Goal: Task Accomplishment & Management: Use online tool/utility

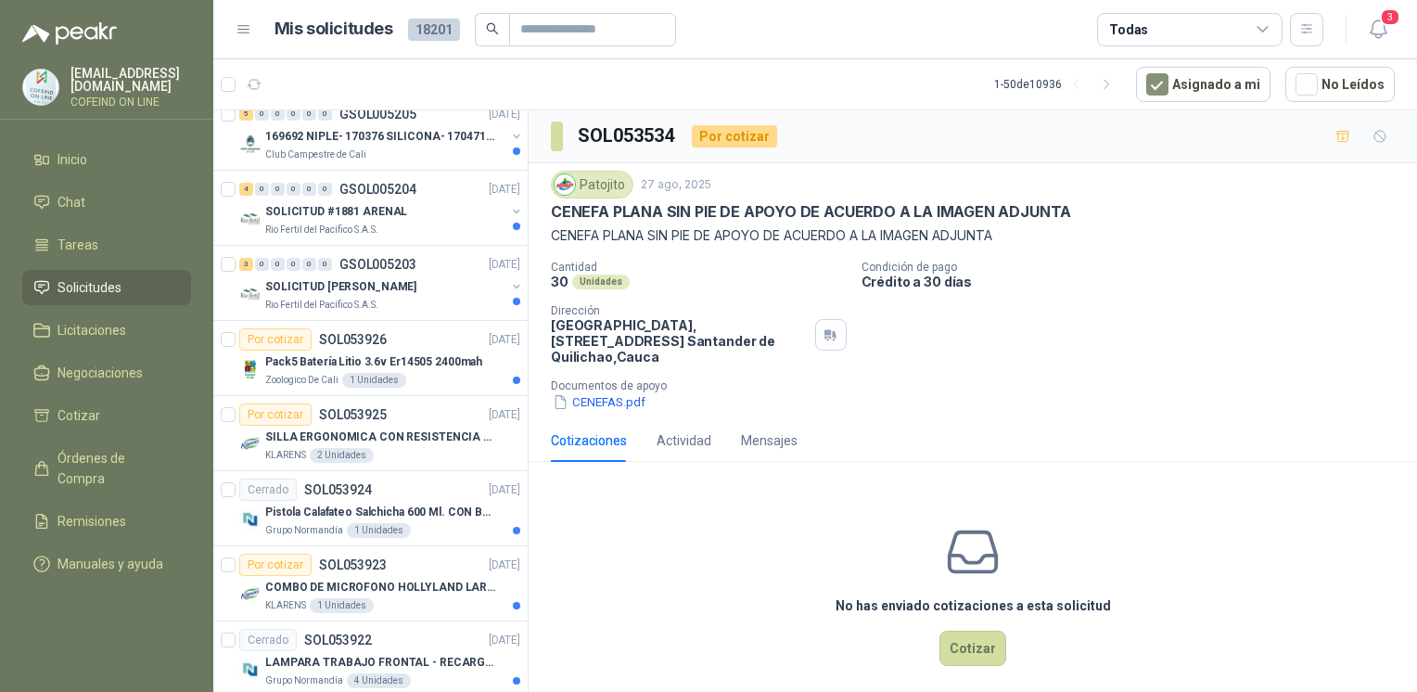
scroll to position [3199, 0]
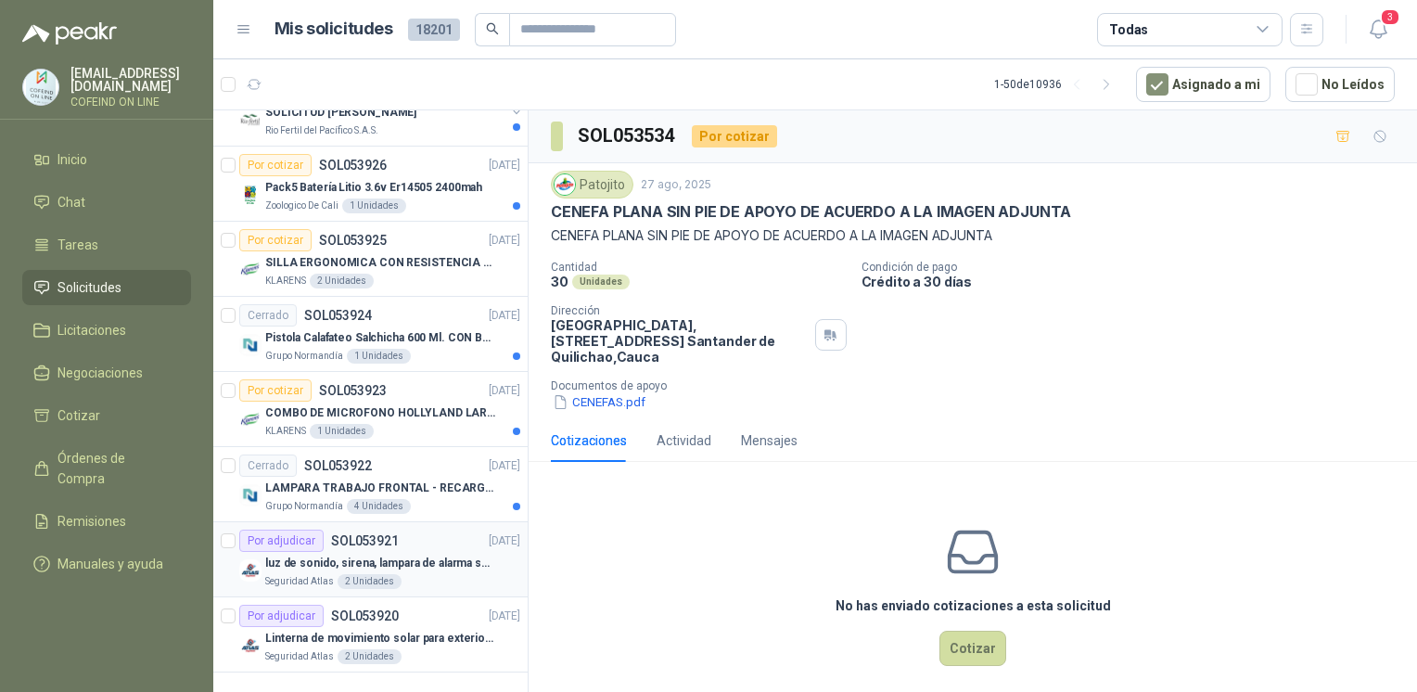
click at [427, 555] on p "luz de sonido, sirena, lampara de alarma solar" at bounding box center [380, 564] width 231 height 18
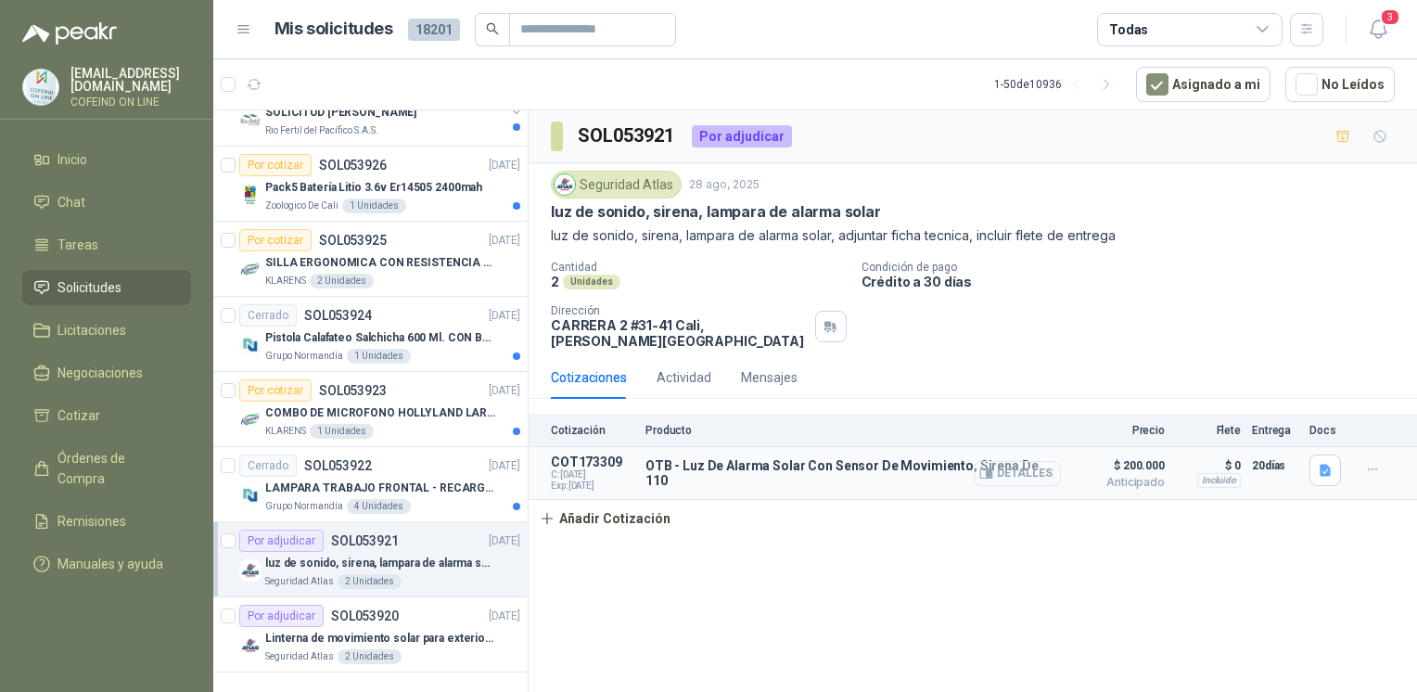
click at [1039, 461] on button "Detalles" at bounding box center [1017, 473] width 87 height 25
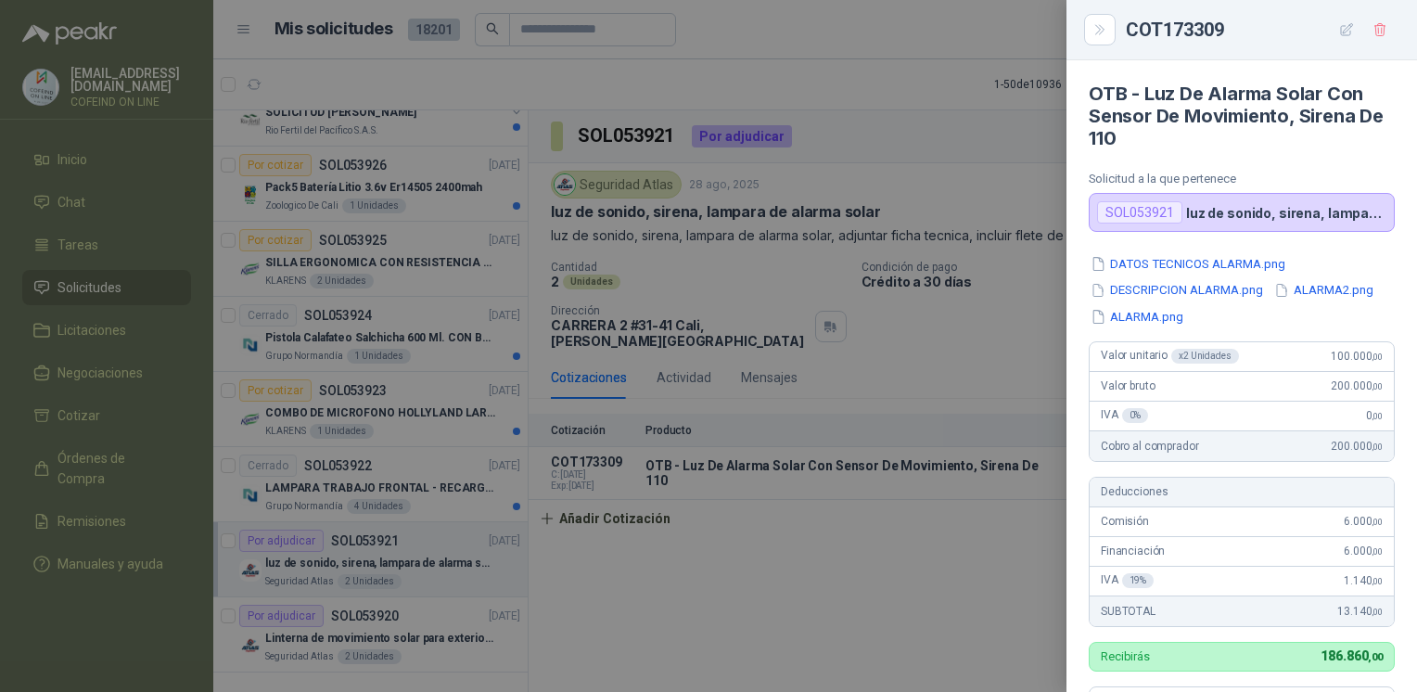
click at [375, 619] on div at bounding box center [708, 346] width 1417 height 692
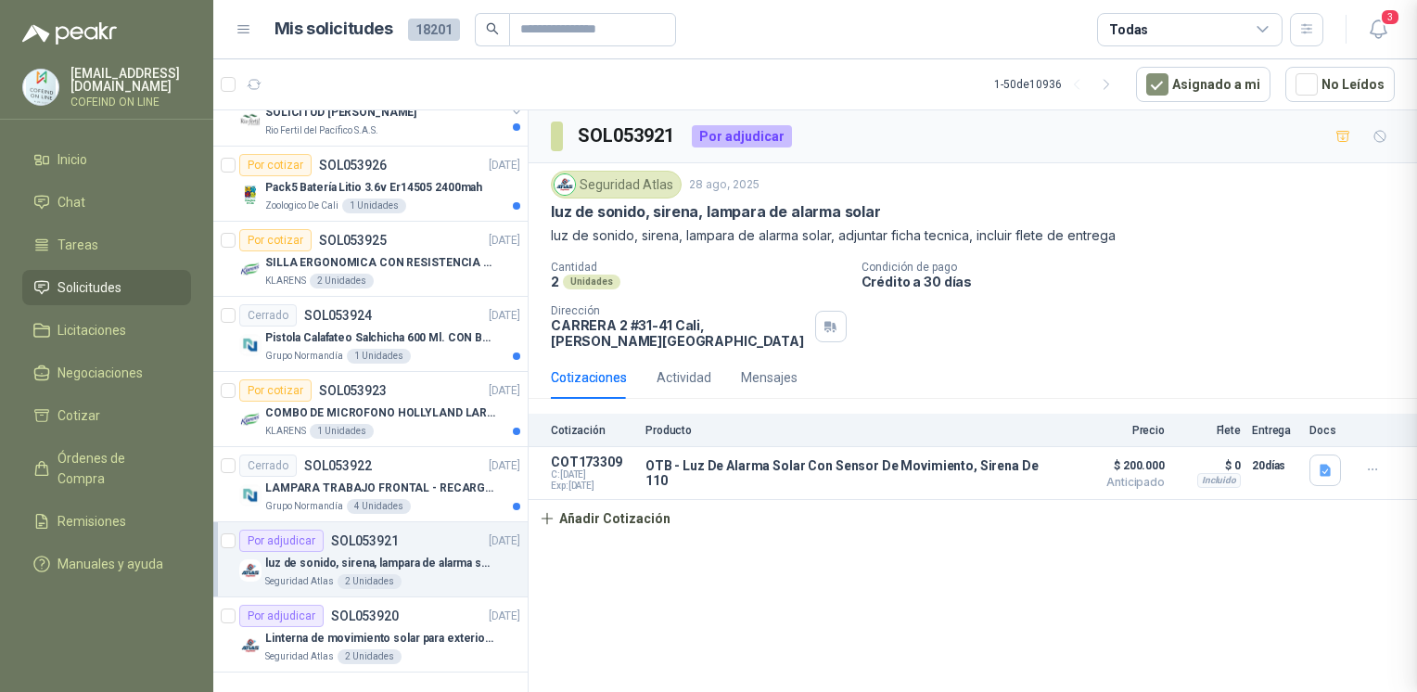
scroll to position [537, 0]
click at [375, 630] on p "Linterna de movimiento solar para exteriores con 77 leds" at bounding box center [380, 639] width 231 height 18
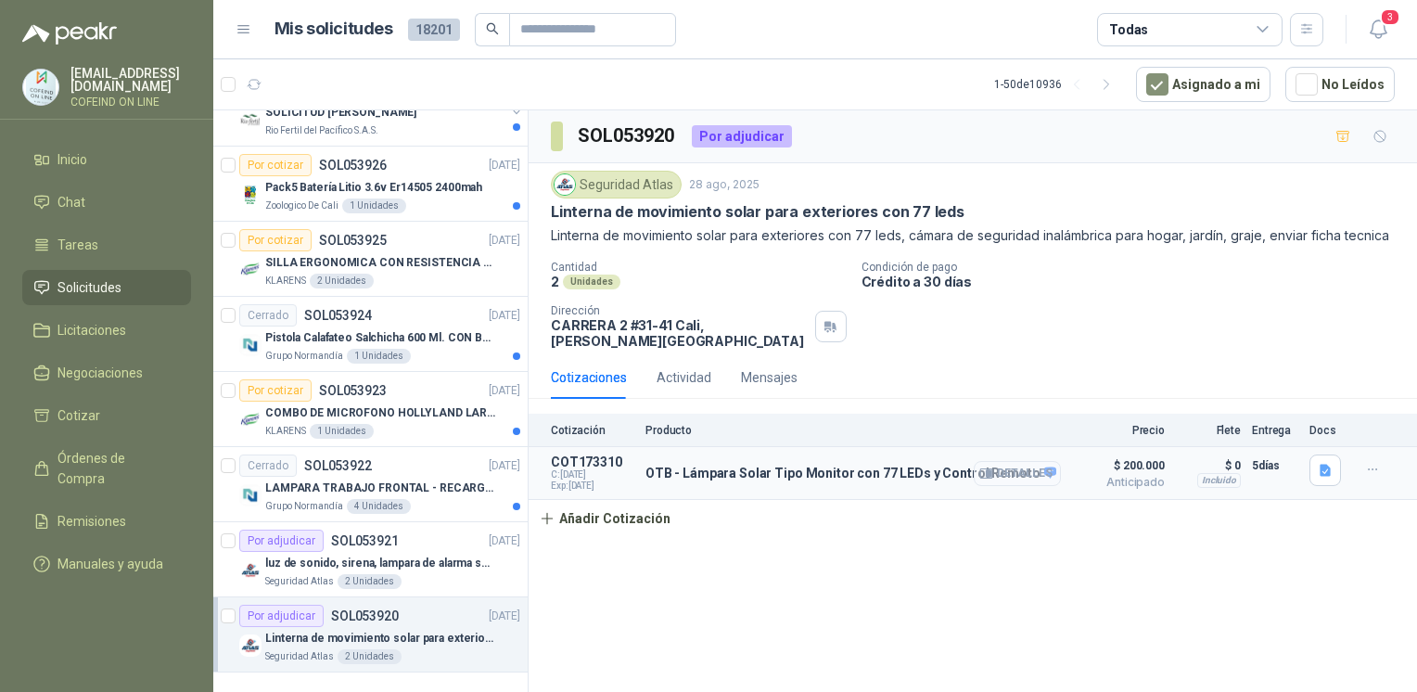
click at [1015, 462] on button "Detalles" at bounding box center [1017, 473] width 87 height 25
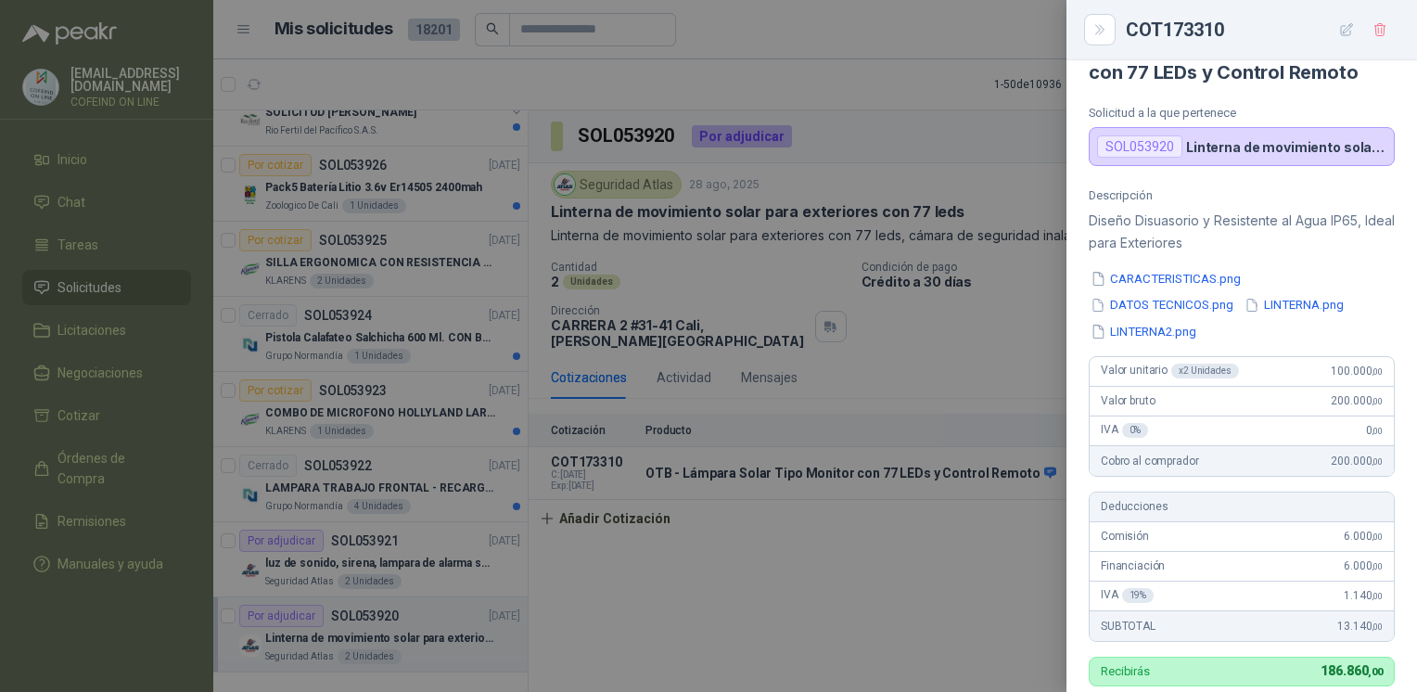
scroll to position [11, 0]
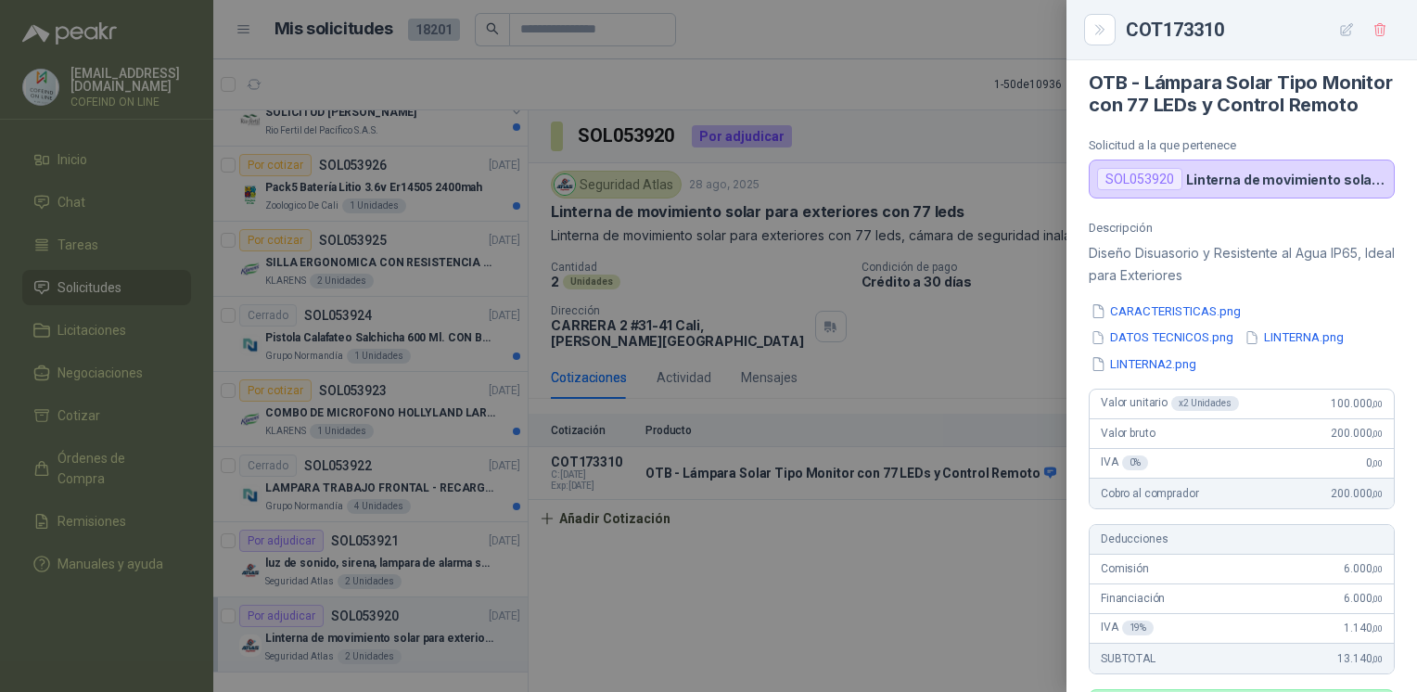
click at [408, 526] on div at bounding box center [708, 346] width 1417 height 692
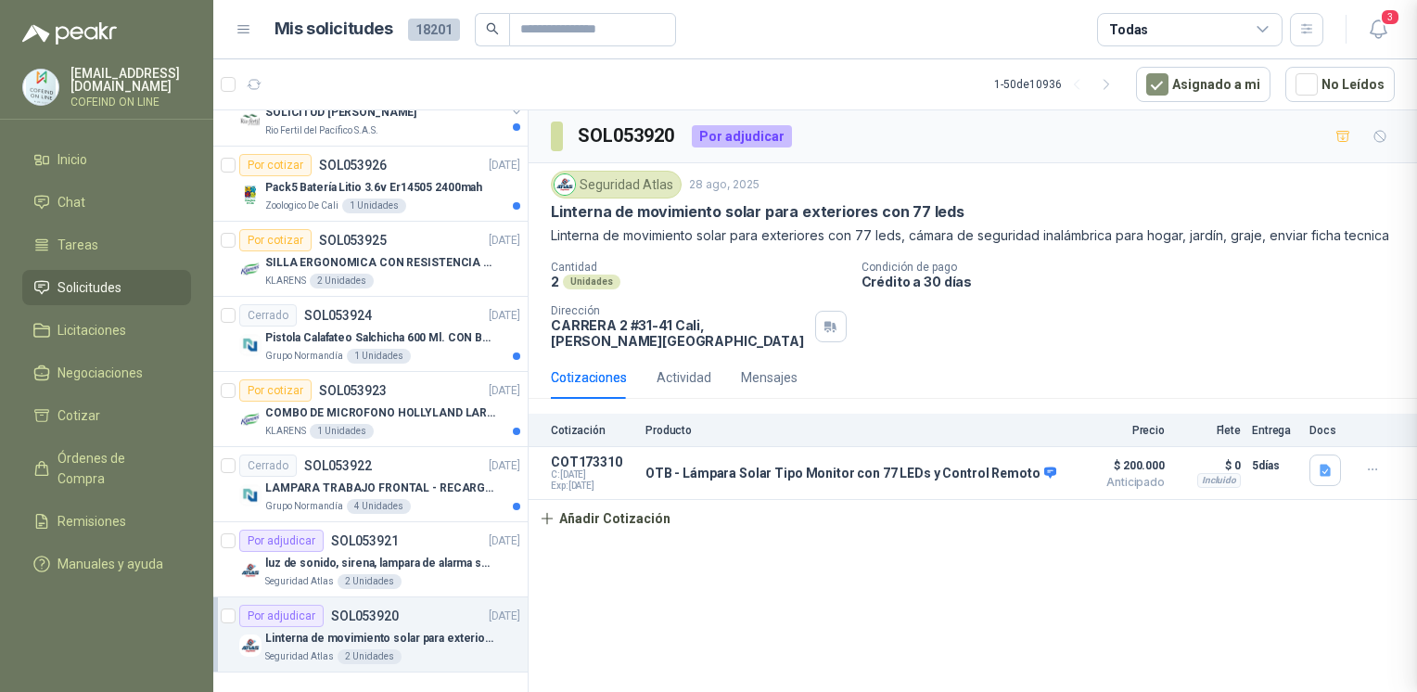
scroll to position [618, 0]
click at [380, 479] on p "LAMPARA TRABAJO FRONTAL - RECARGABLE" at bounding box center [380, 488] width 231 height 18
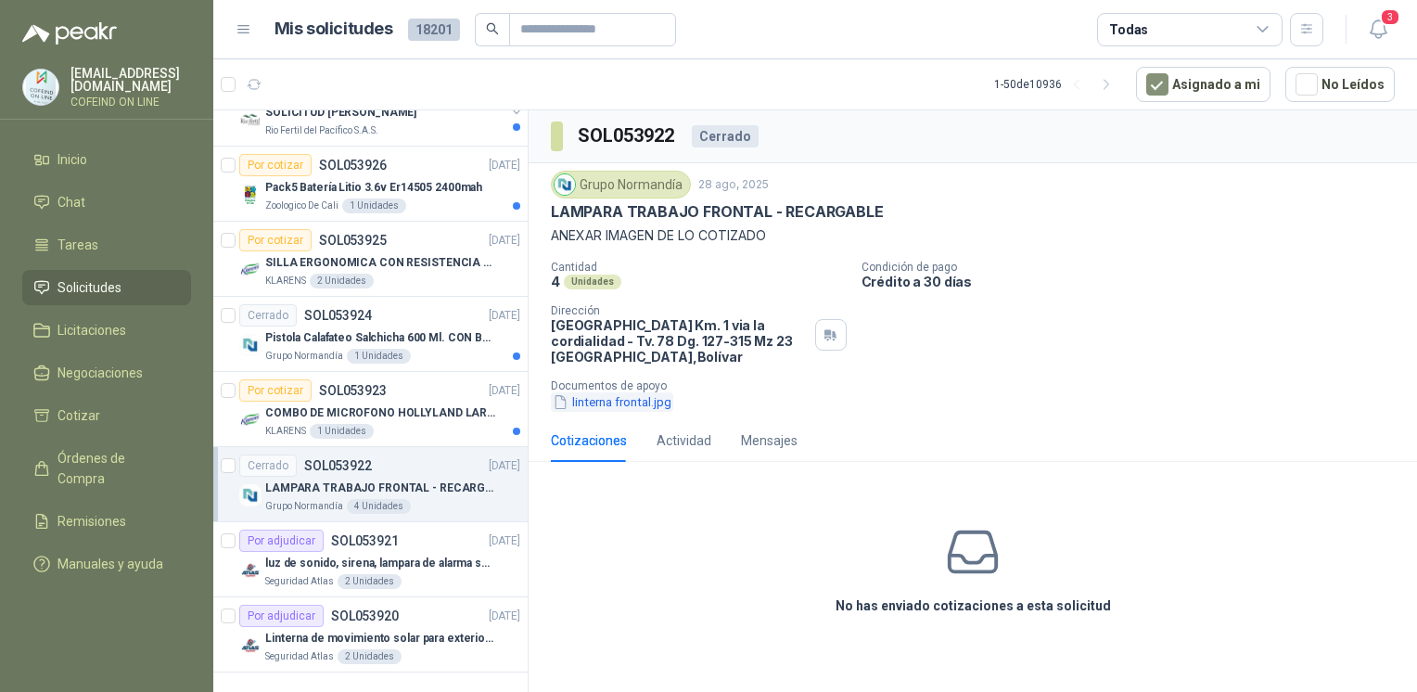
click at [599, 401] on button "linterna frontal.jpg" at bounding box center [612, 401] width 122 height 19
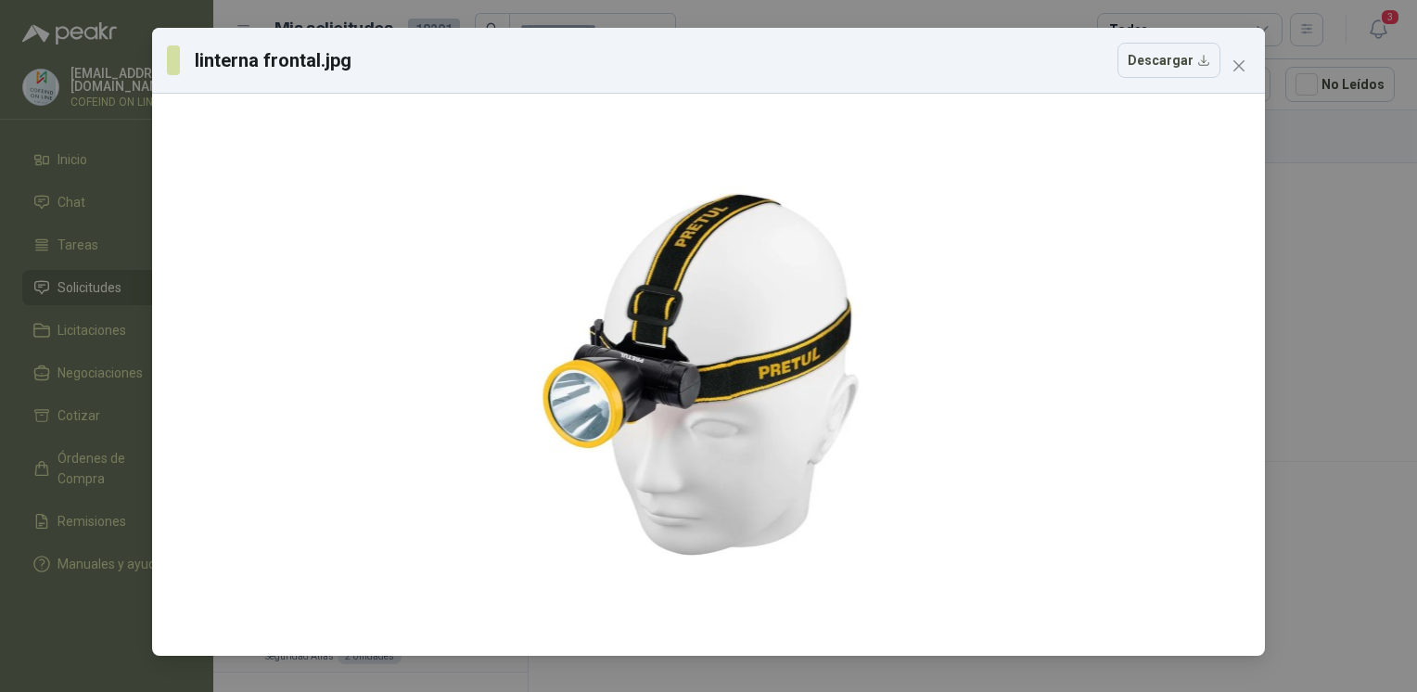
click at [1323, 270] on div "linterna frontal.jpg Descargar" at bounding box center [708, 346] width 1417 height 692
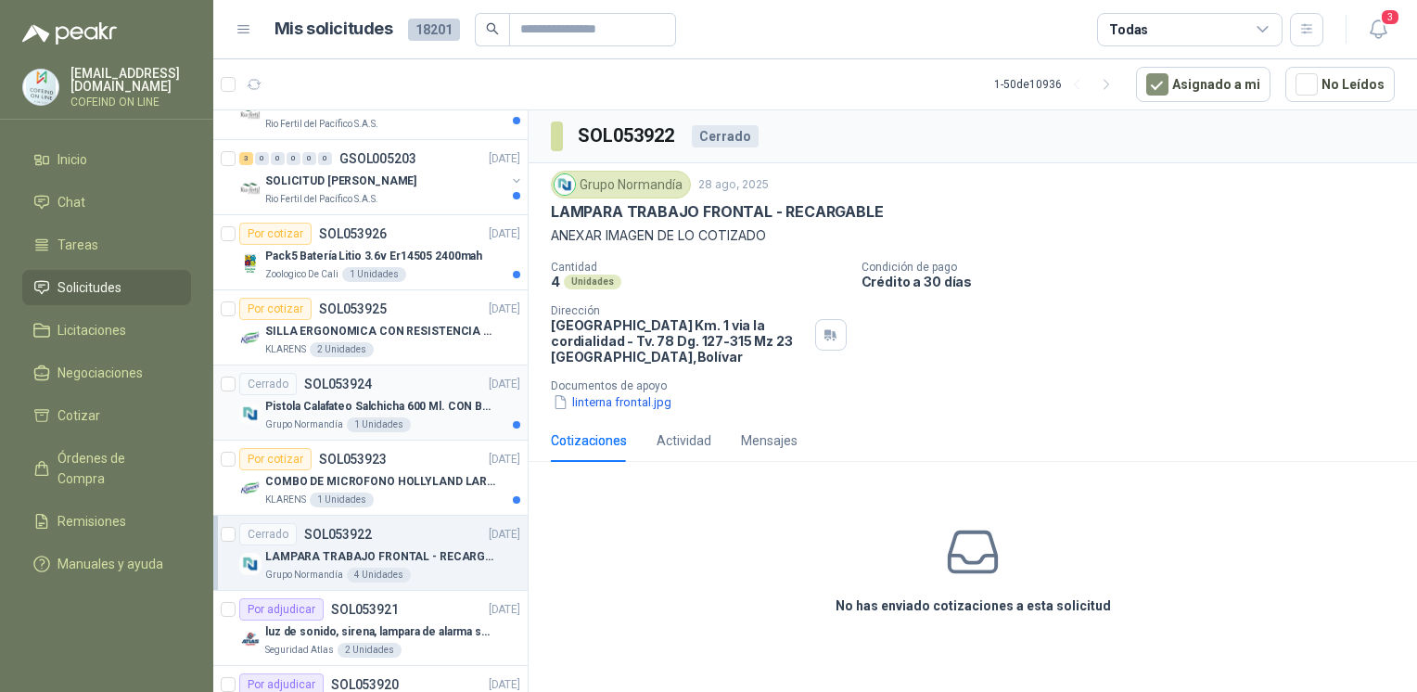
scroll to position [3113, 0]
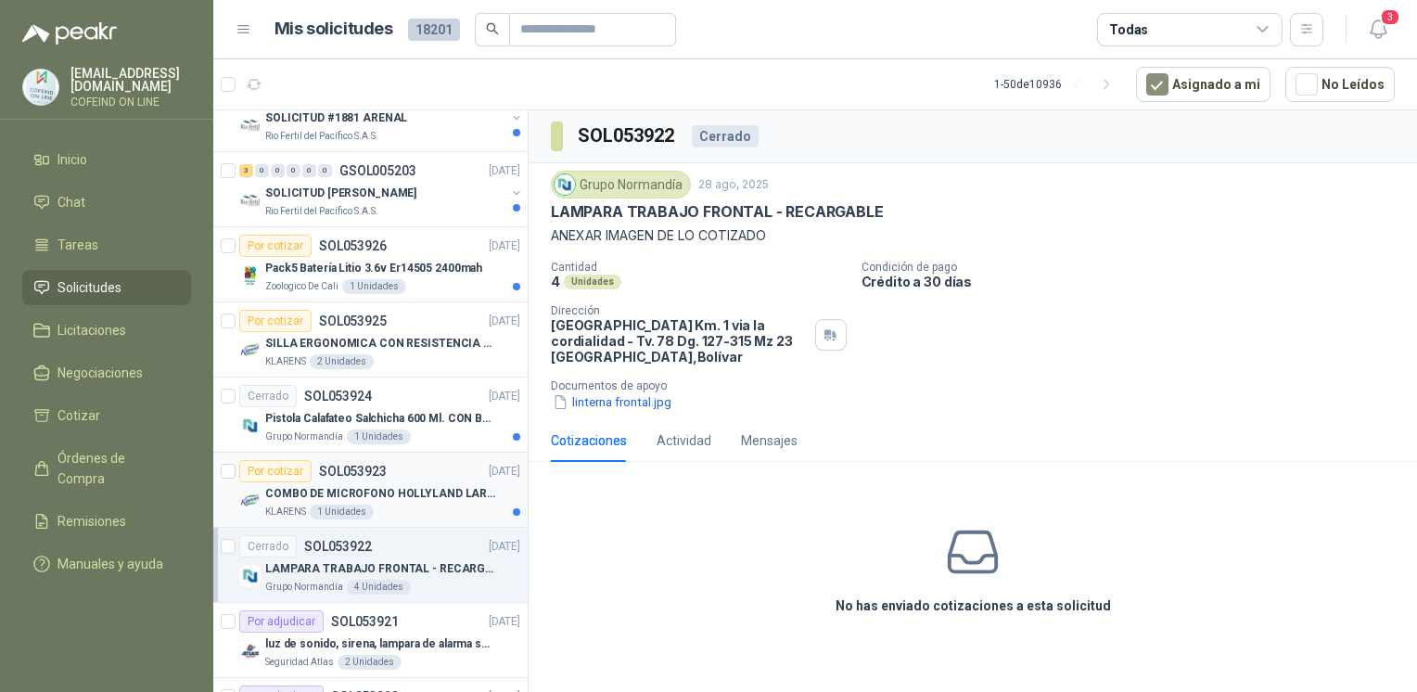
click at [406, 468] on div "Por cotizar SOL053923 [DATE]" at bounding box center [379, 471] width 281 height 22
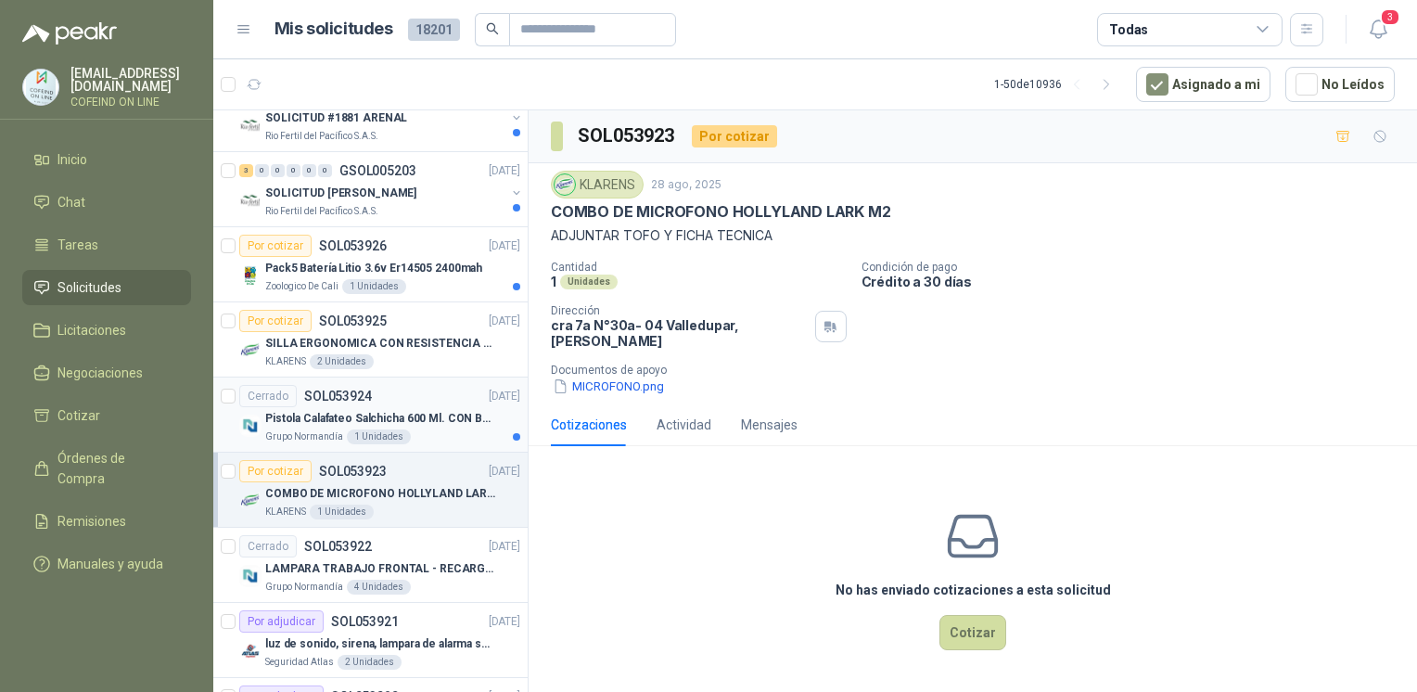
click at [404, 411] on p "Pistola Calafateo Salchicha 600 Ml. CON BOQUILLA" at bounding box center [380, 419] width 231 height 18
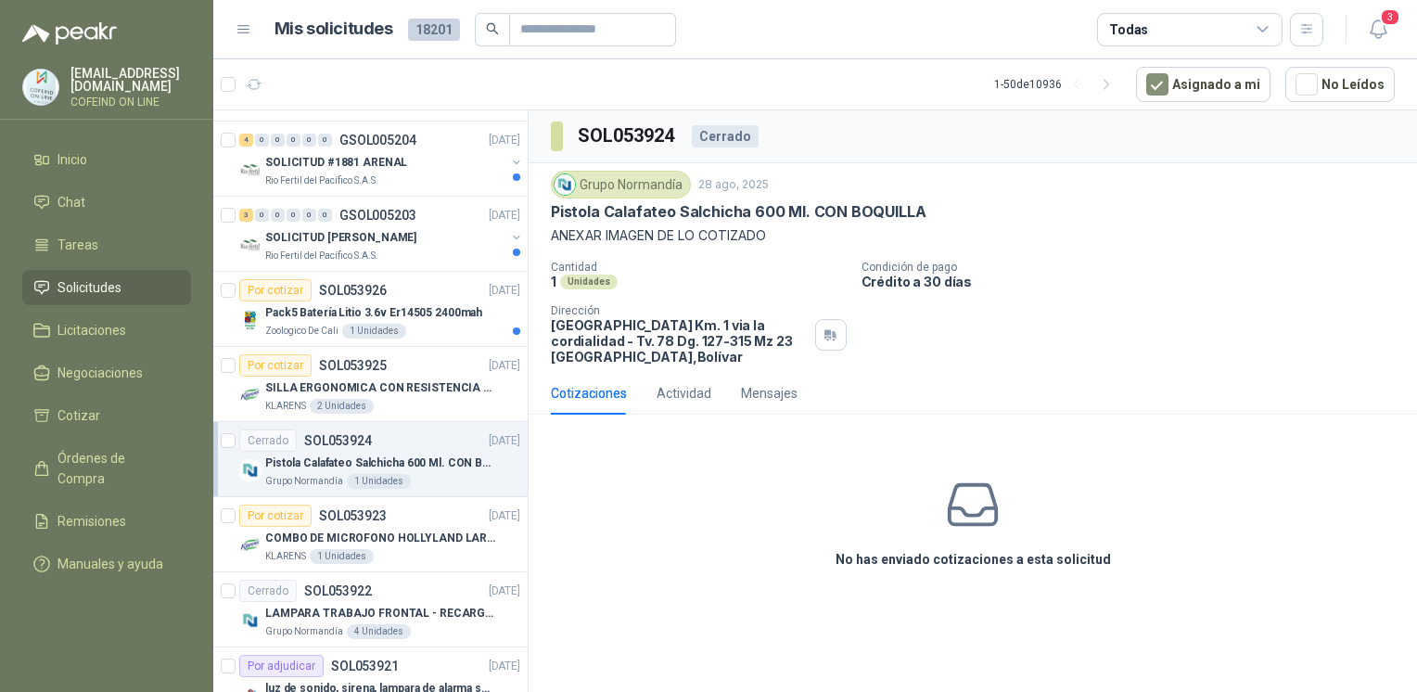
scroll to position [3062, 0]
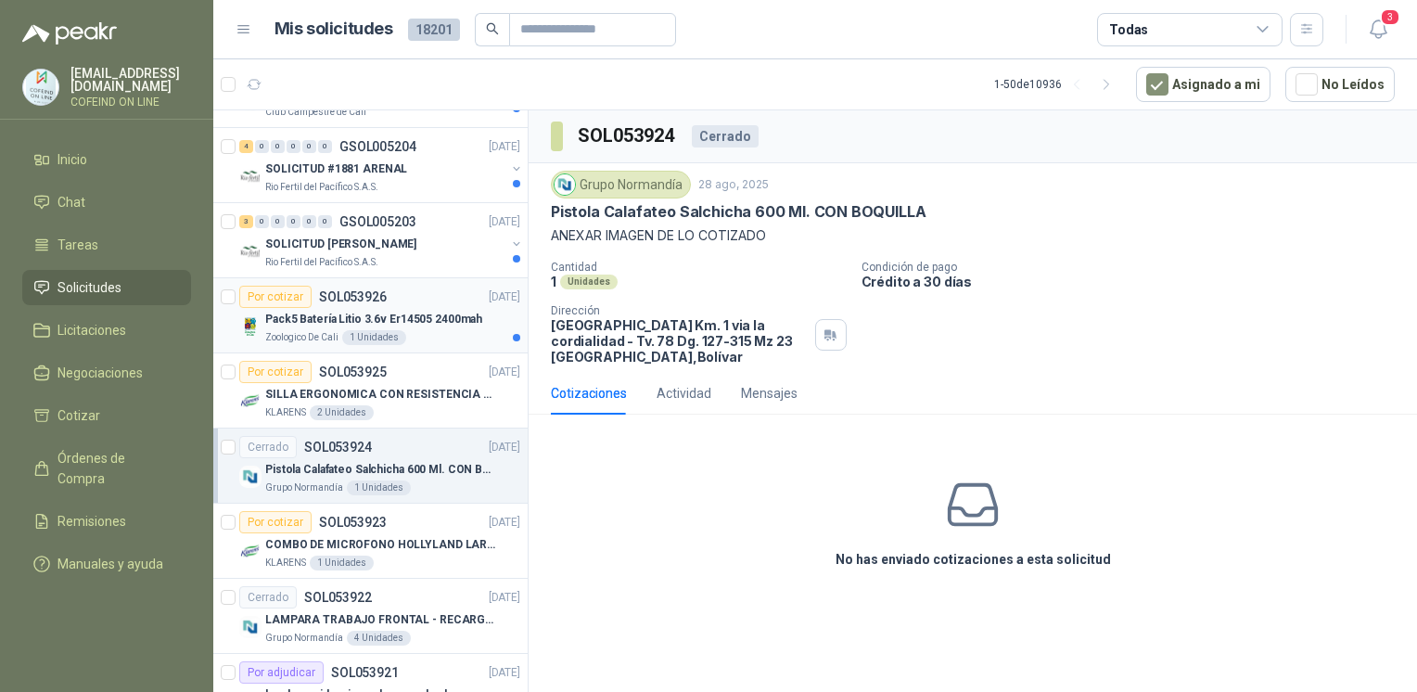
click at [421, 330] on div "Zoologico De Cali 1 Unidades" at bounding box center [392, 337] width 255 height 15
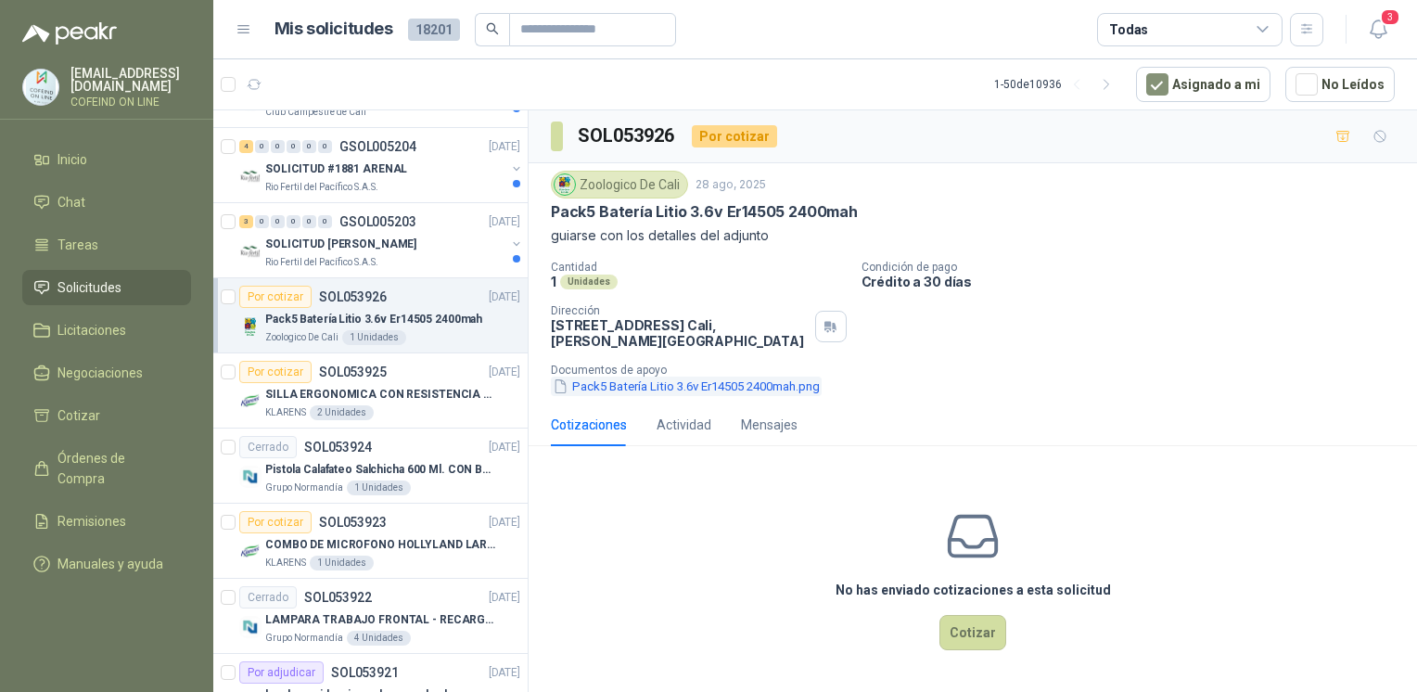
click at [654, 388] on button "Pack5 Batería Litio 3.6v Er14505 2400mah.png" at bounding box center [686, 386] width 271 height 19
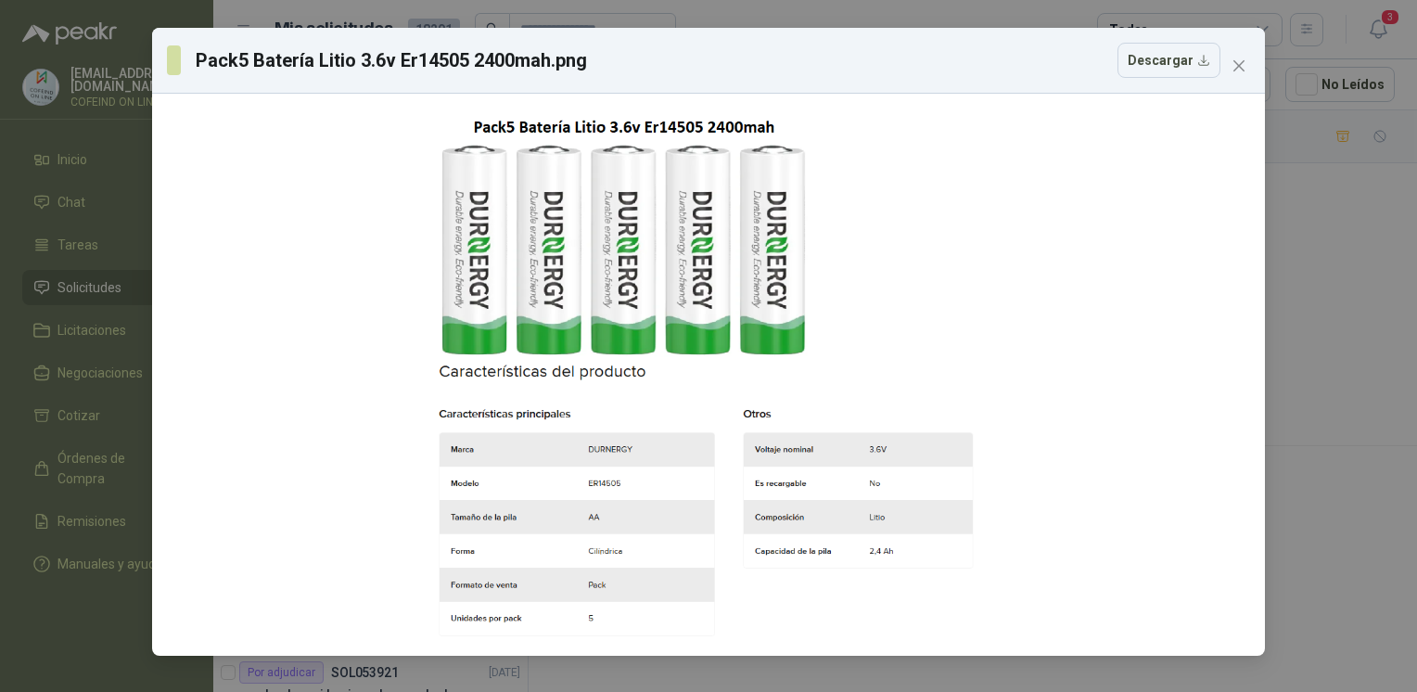
click at [1304, 302] on div "Pack5 Batería Litio 3.6v Er14505 2400mah.png Descargar" at bounding box center [708, 346] width 1417 height 692
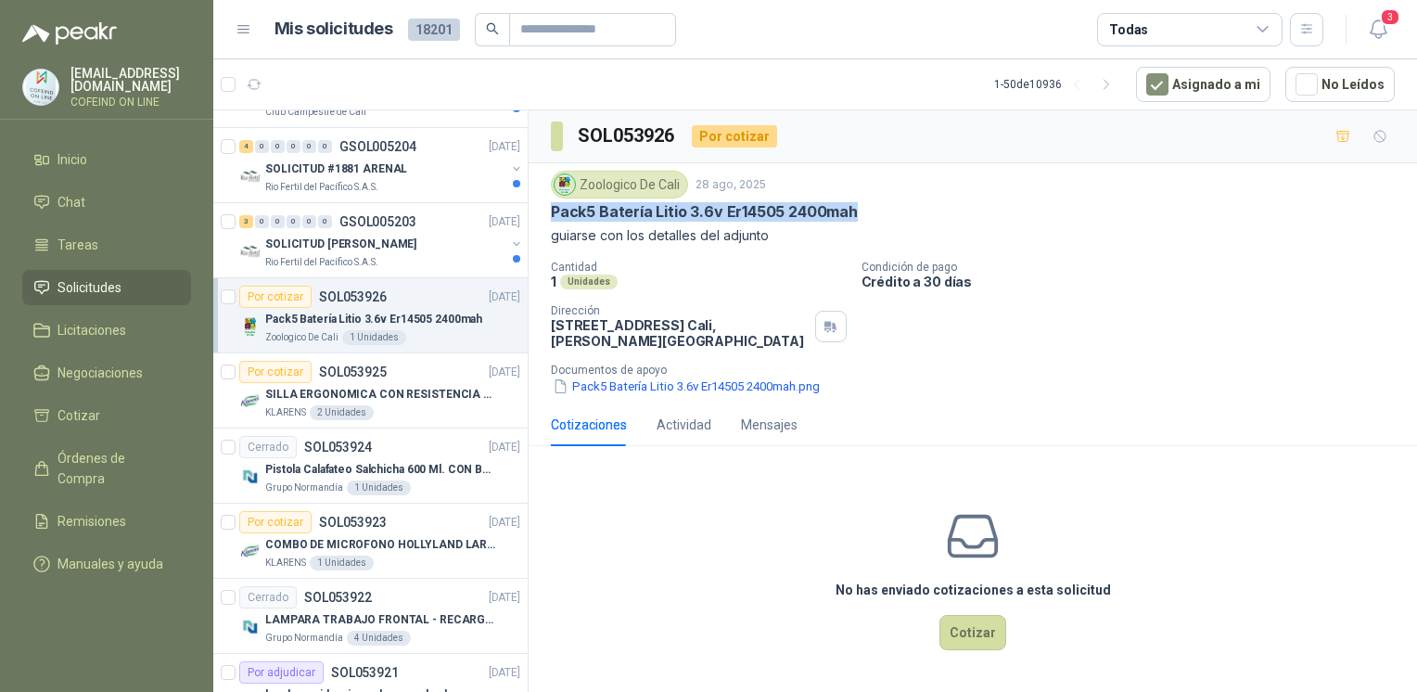
drag, startPoint x: 855, startPoint y: 216, endPoint x: 538, endPoint y: 217, distance: 317.2
click at [538, 217] on div "Zoologico De Cali [DATE] Pack5 Batería Litio 3.6v Er14505 2400mah guiarse con l…" at bounding box center [973, 283] width 888 height 240
copy p "Pack5 Batería Litio 3.6v Er14505 2400mah"
click at [657, 388] on button "Pack5 Batería Litio 3.6v Er14505 2400mah.png" at bounding box center [686, 386] width 271 height 19
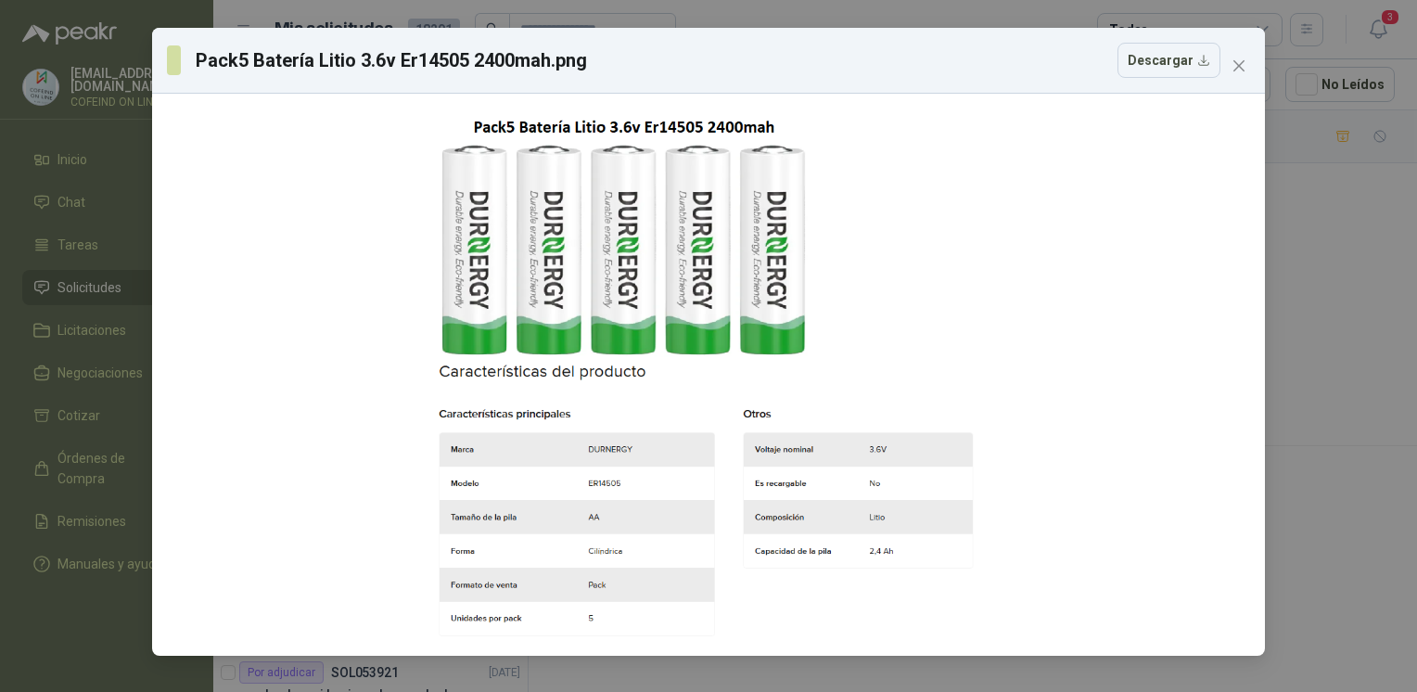
click at [1297, 351] on div "Pack5 Batería Litio 3.6v Er14505 2400mah.png Descargar" at bounding box center [708, 346] width 1417 height 692
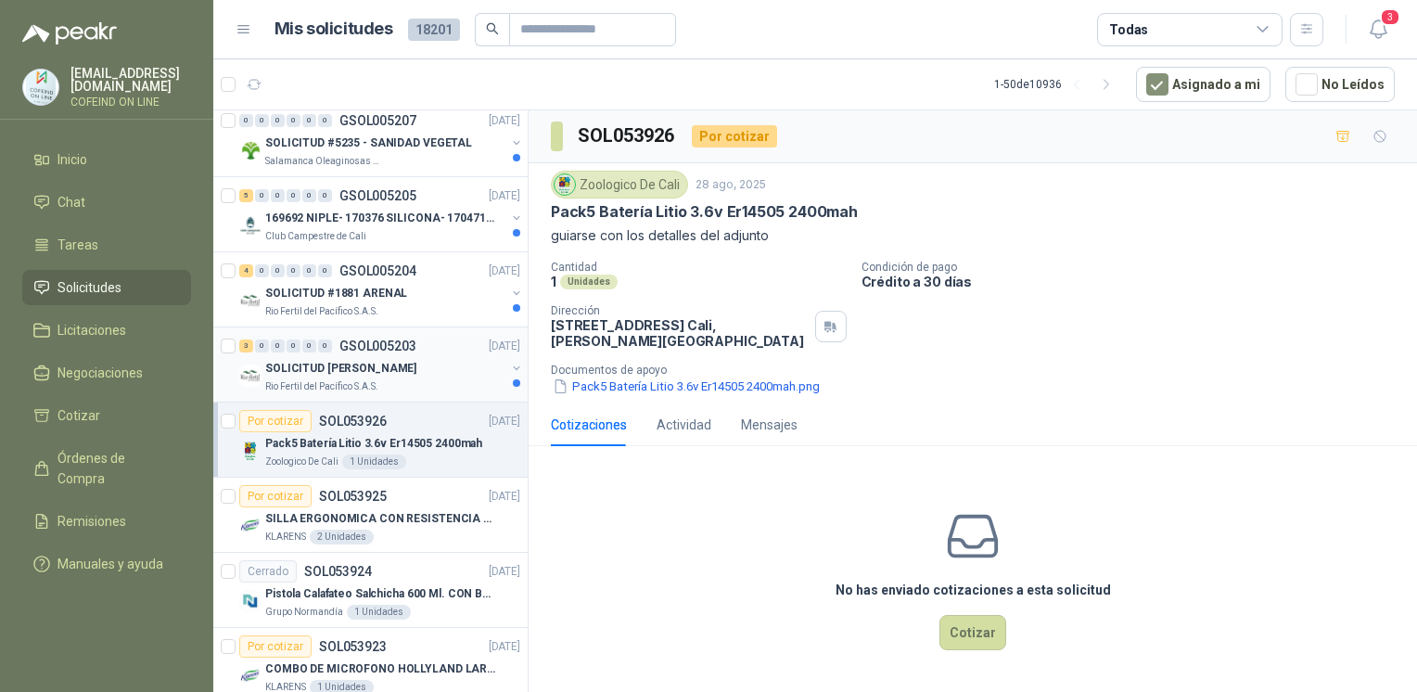
scroll to position [2872, 0]
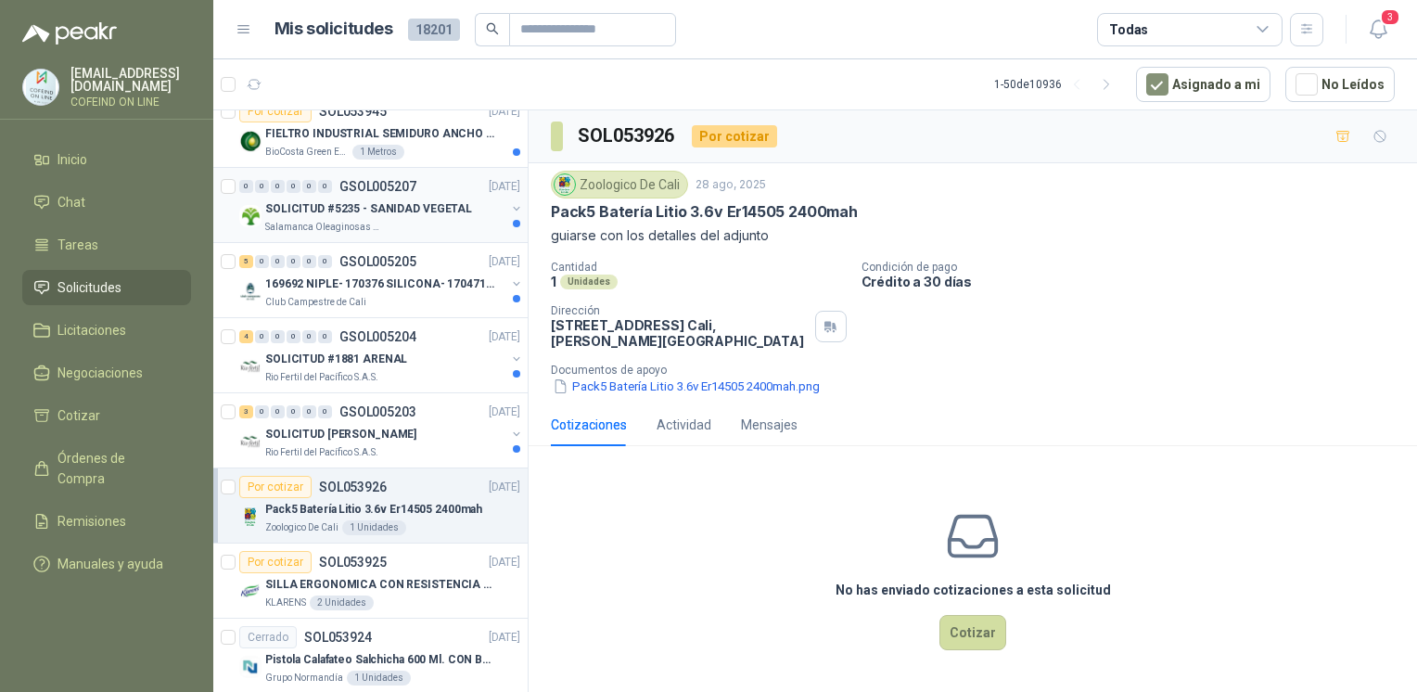
click at [371, 230] on div "0 0 0 0 0 0 GSOL005207 [DATE] SOLICITUD #5235 - SANIDAD VEGETAL Salamanca Oleag…" at bounding box center [370, 205] width 314 height 75
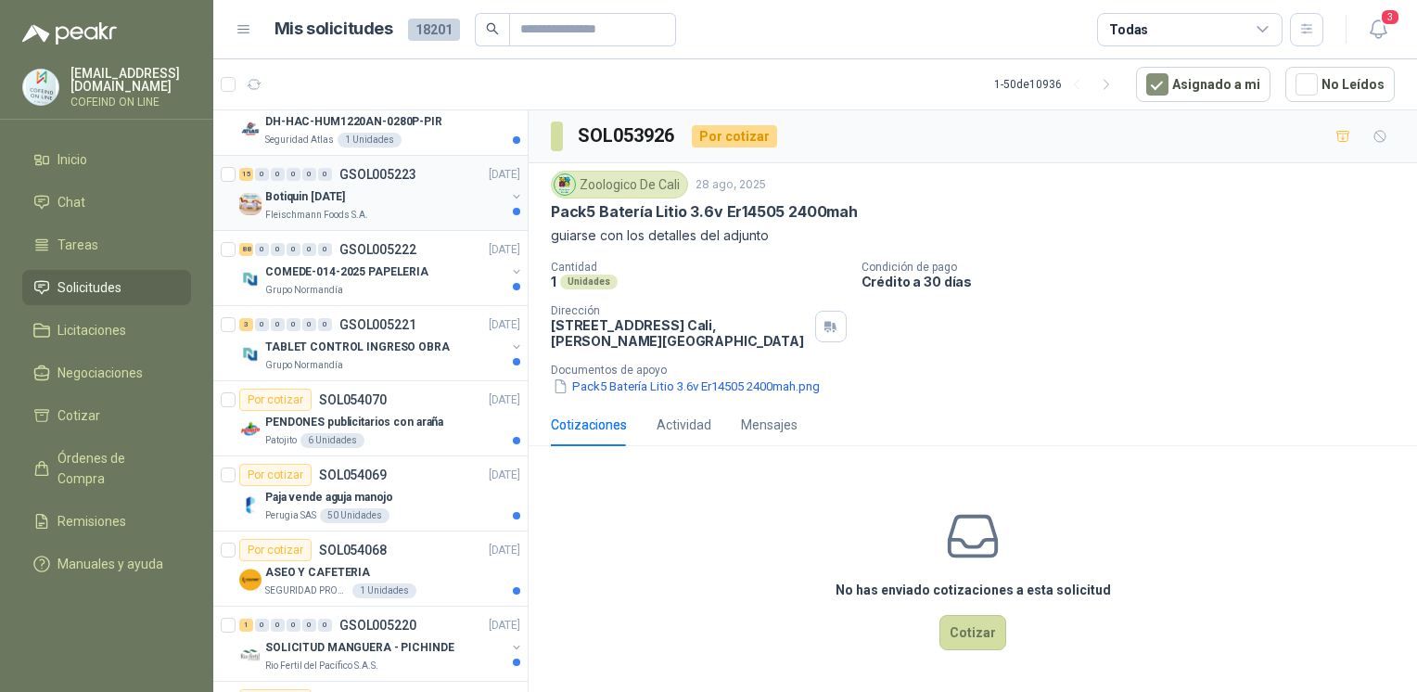
scroll to position [830, 0]
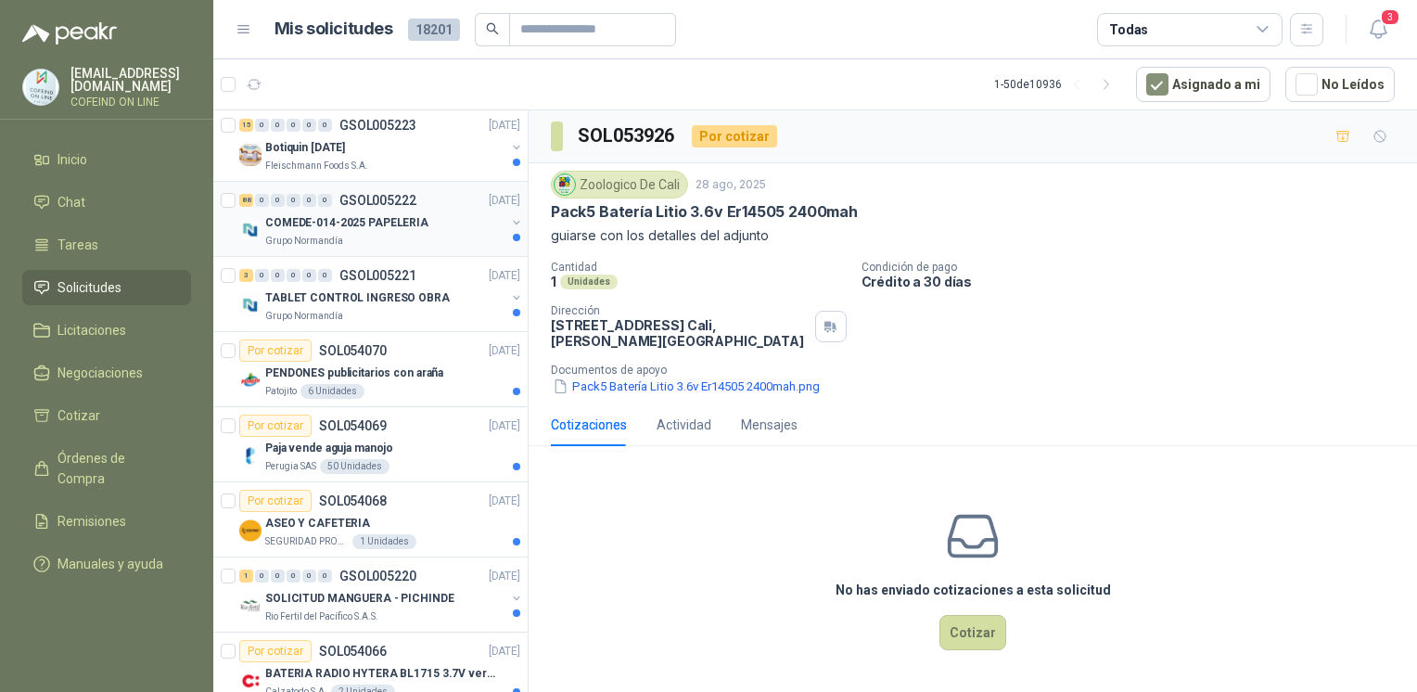
click at [393, 236] on div "Grupo Normandía" at bounding box center [385, 241] width 240 height 15
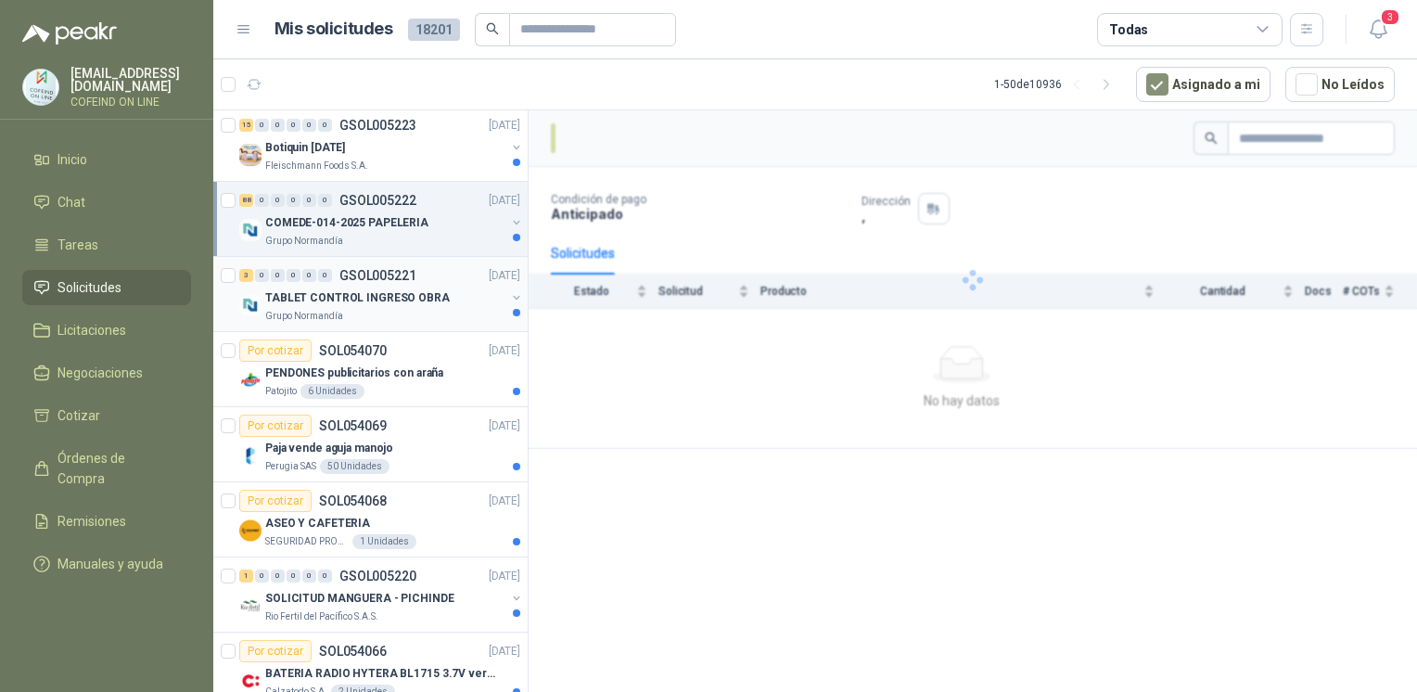
click at [419, 289] on p "TABLET CONTROL INGRESO OBRA" at bounding box center [357, 298] width 185 height 18
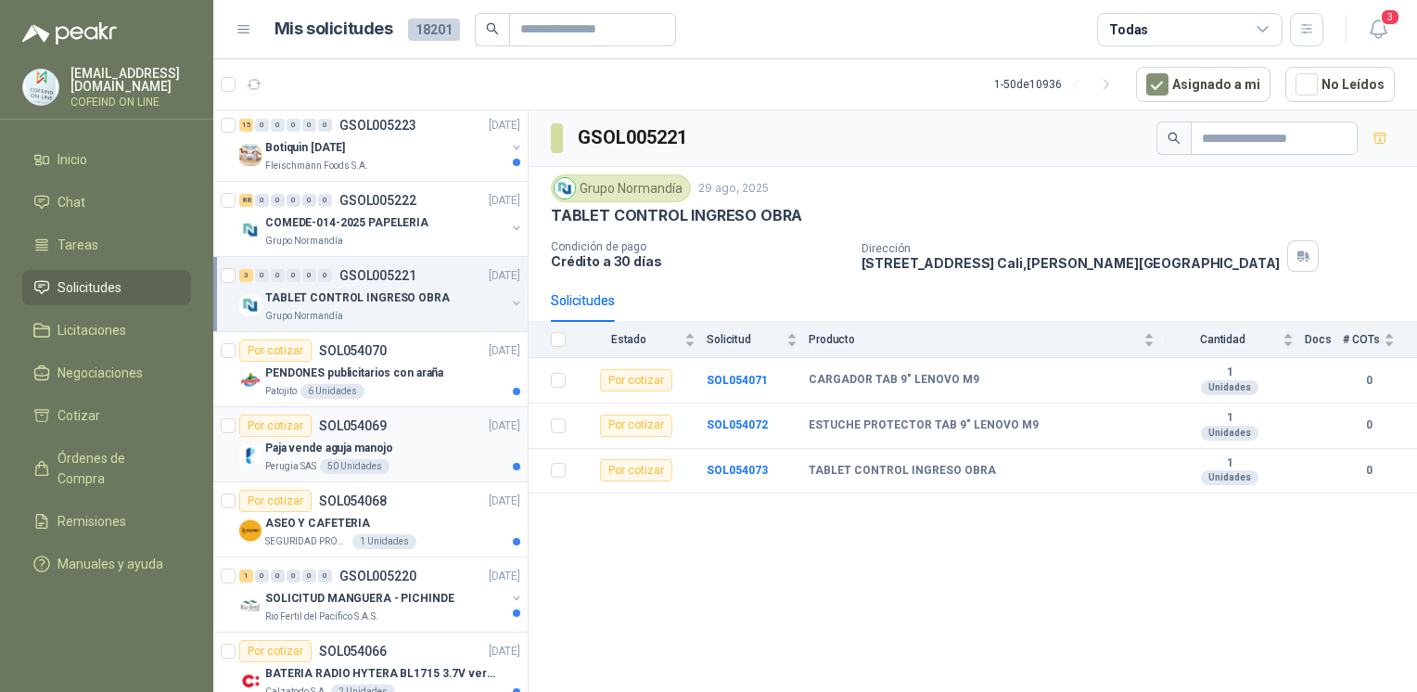
click at [442, 449] on div "Paja vende aguja manojo" at bounding box center [392, 448] width 255 height 22
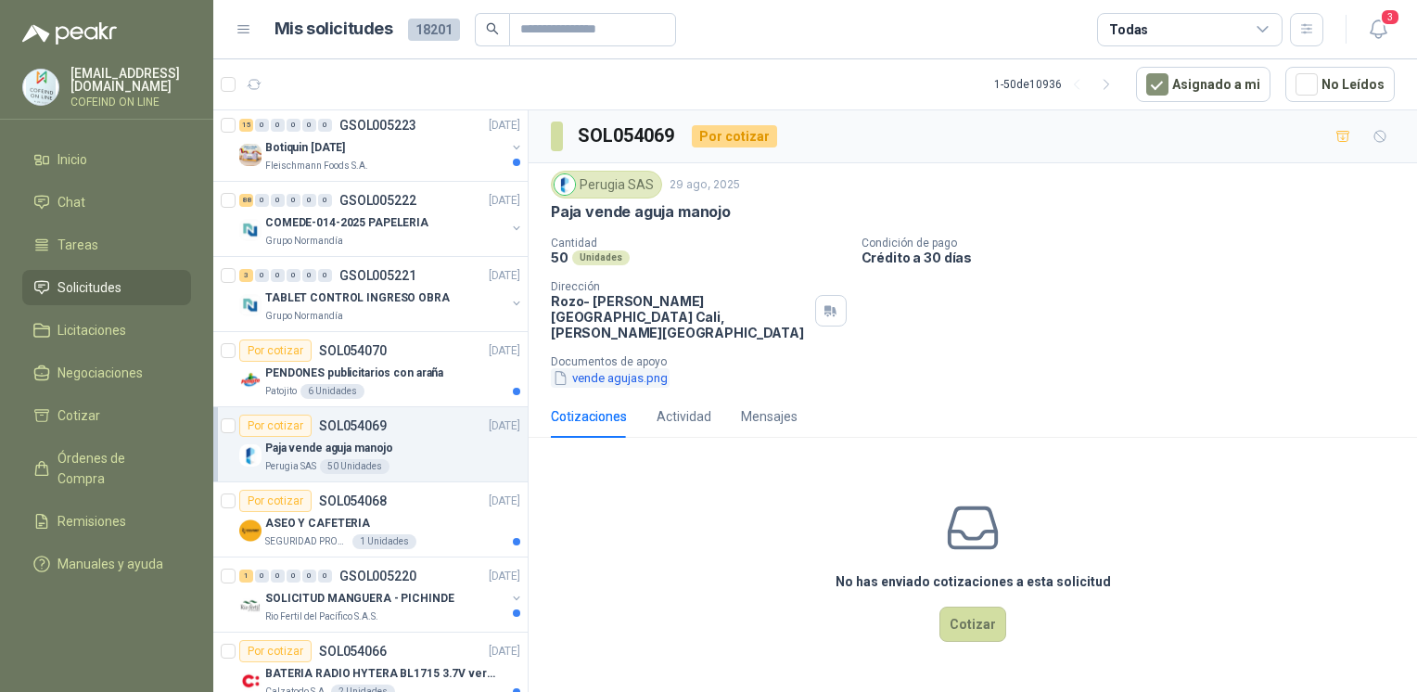
click at [668, 368] on button "vende agujas.png" at bounding box center [610, 377] width 119 height 19
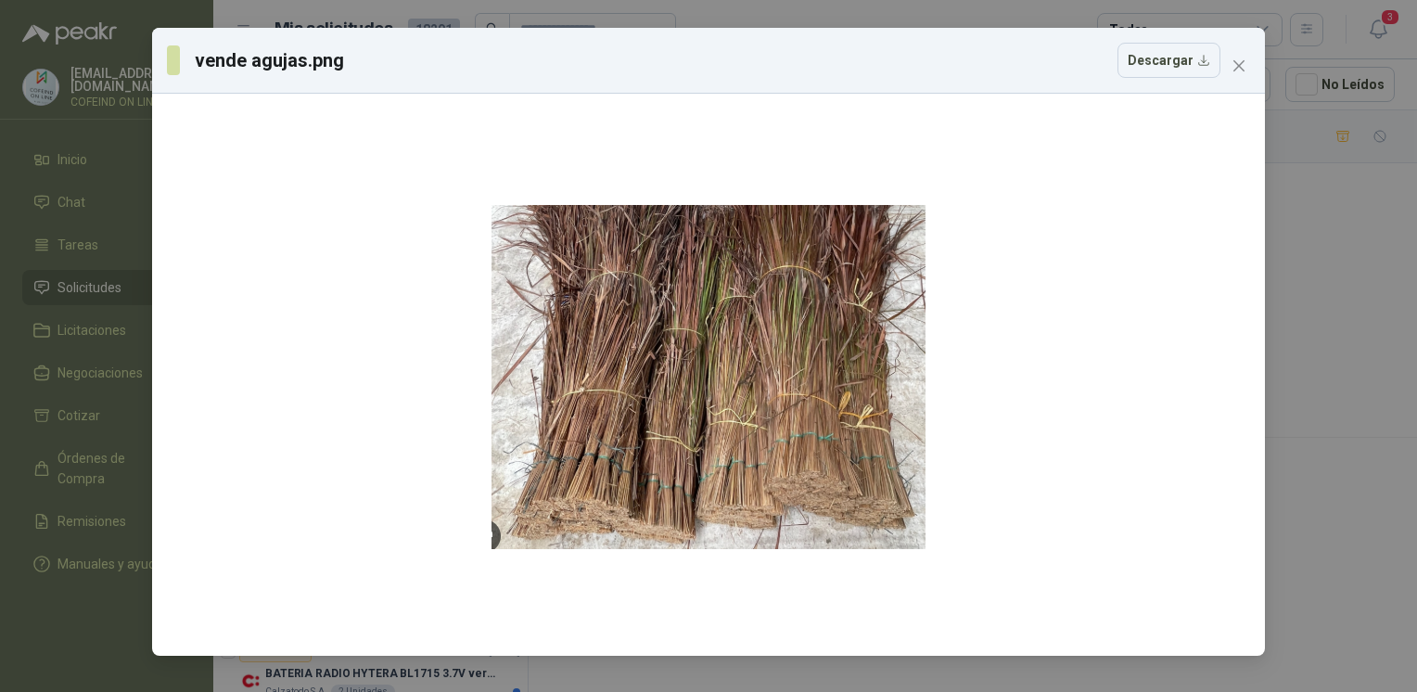
click at [1358, 373] on div "vende agujas.png Descargar" at bounding box center [708, 346] width 1417 height 692
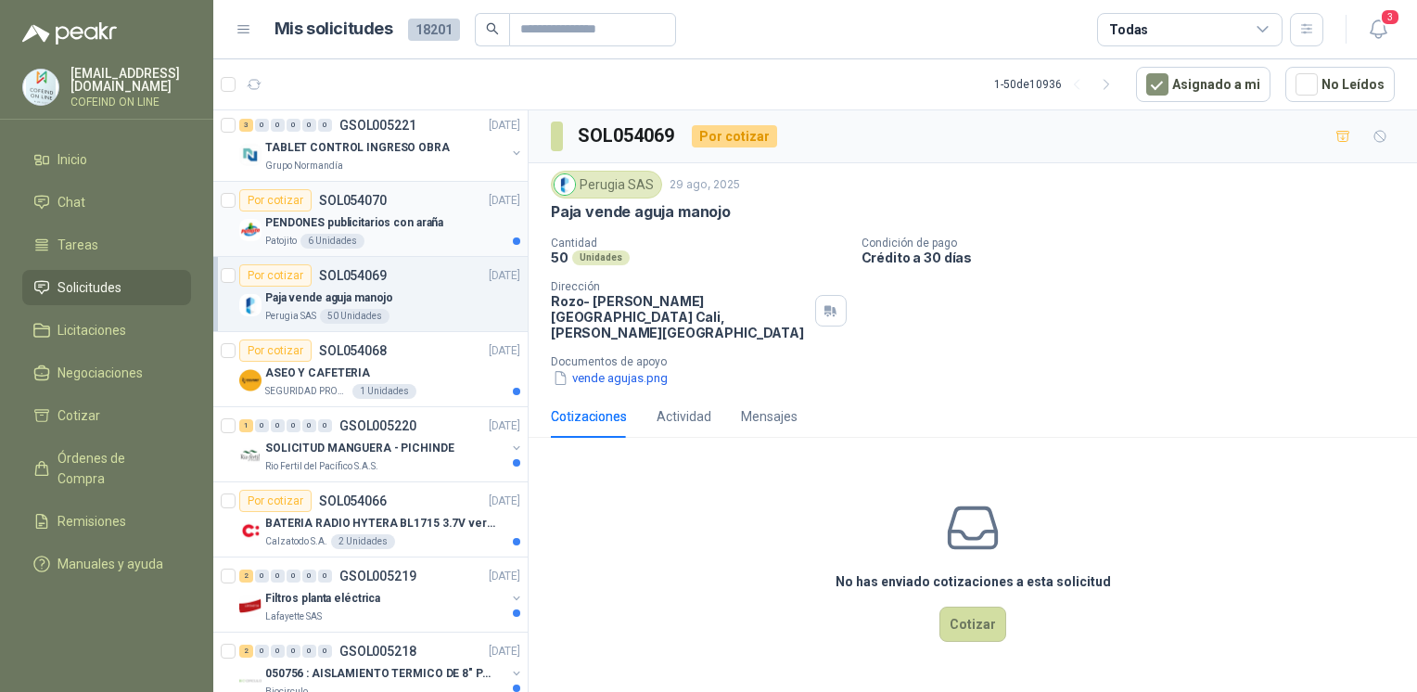
scroll to position [1028, 0]
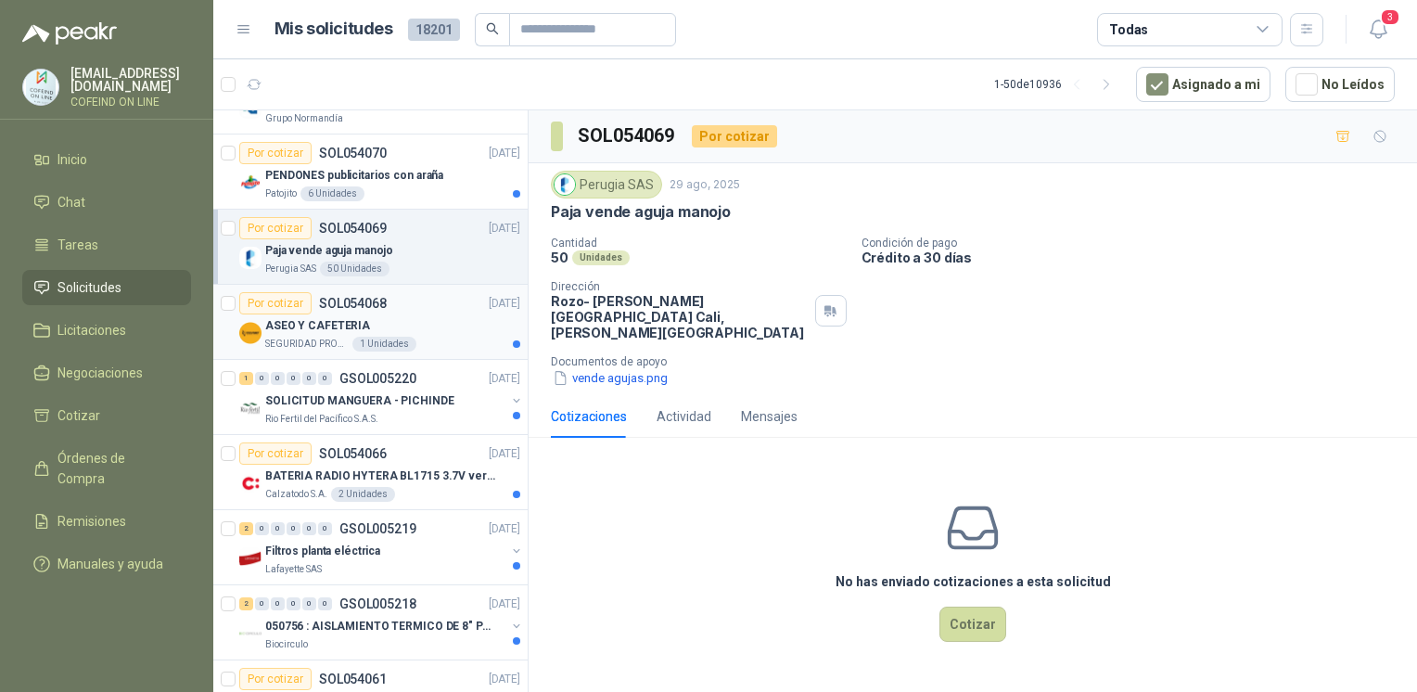
click at [434, 306] on div "Por cotizar SOL054068 [DATE]" at bounding box center [379, 303] width 281 height 22
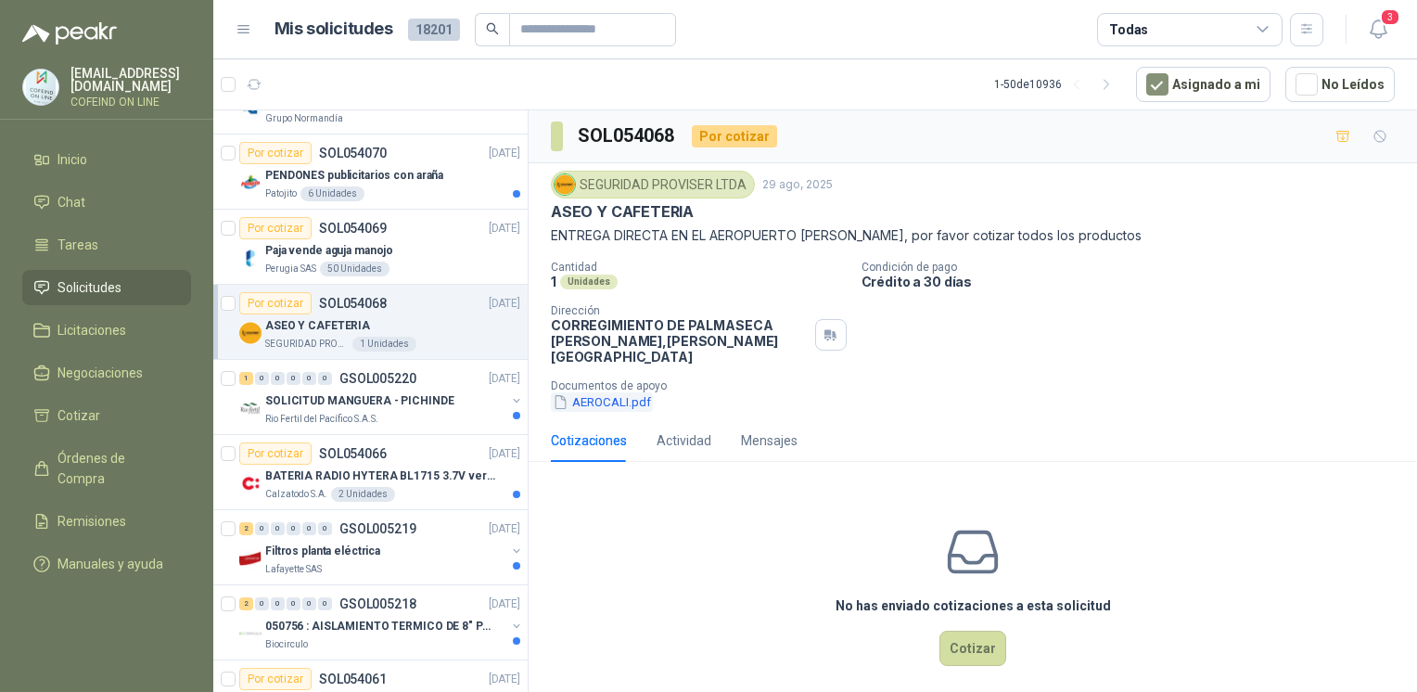
click at [607, 392] on button "AEROCALI.pdf" at bounding box center [602, 401] width 102 height 19
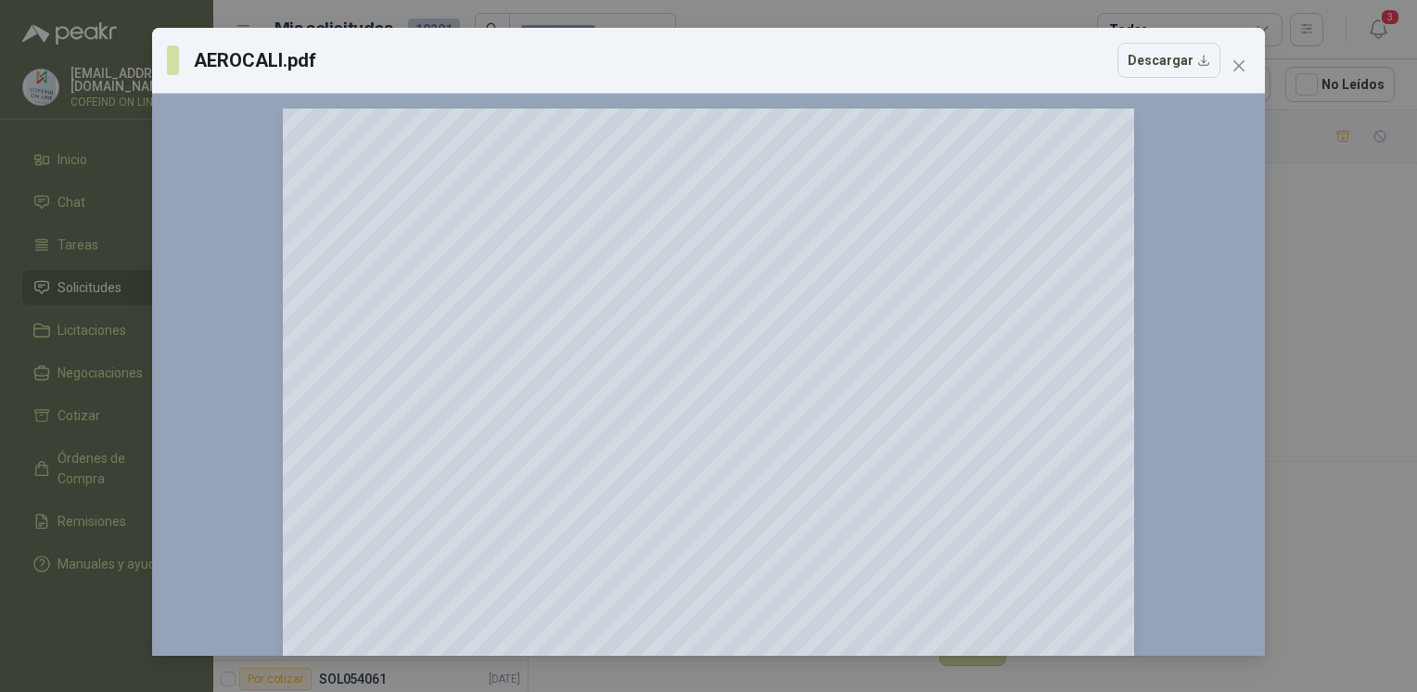
click at [1323, 296] on div "AEROCALI.pdf Descargar 150 %" at bounding box center [708, 346] width 1417 height 692
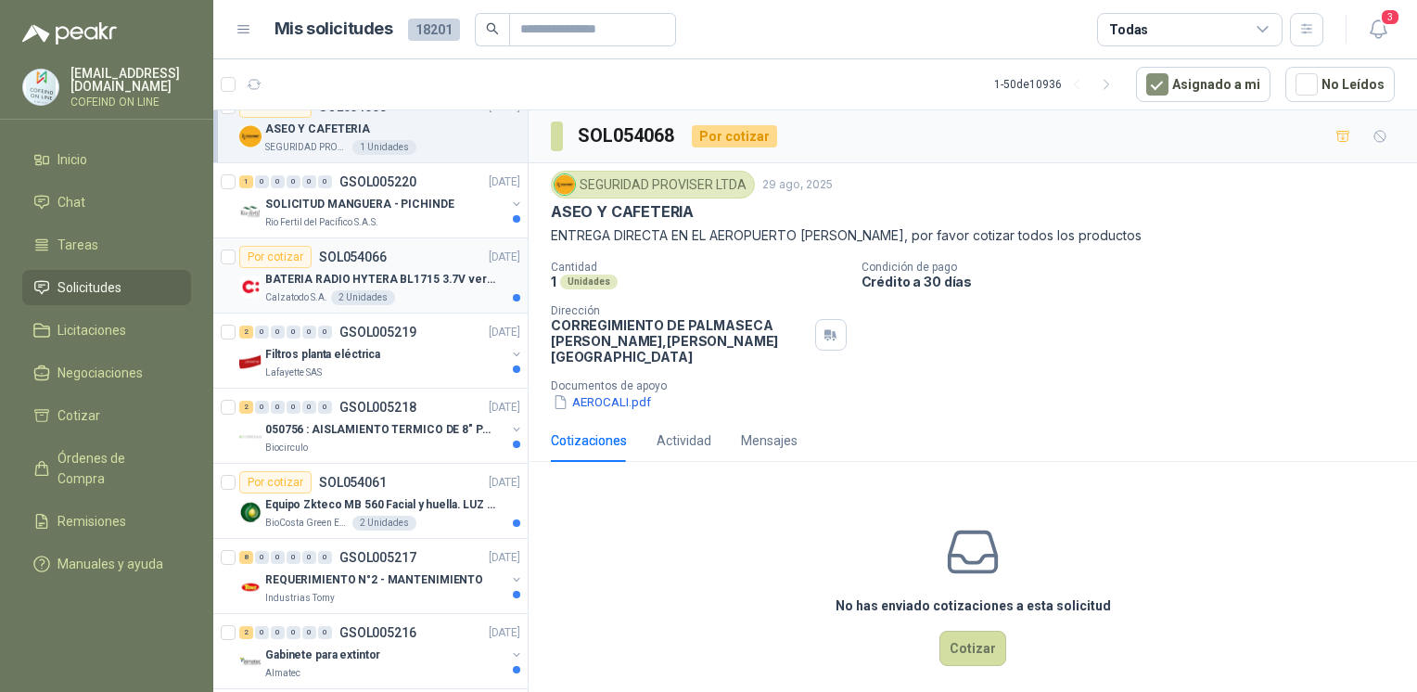
scroll to position [1236, 0]
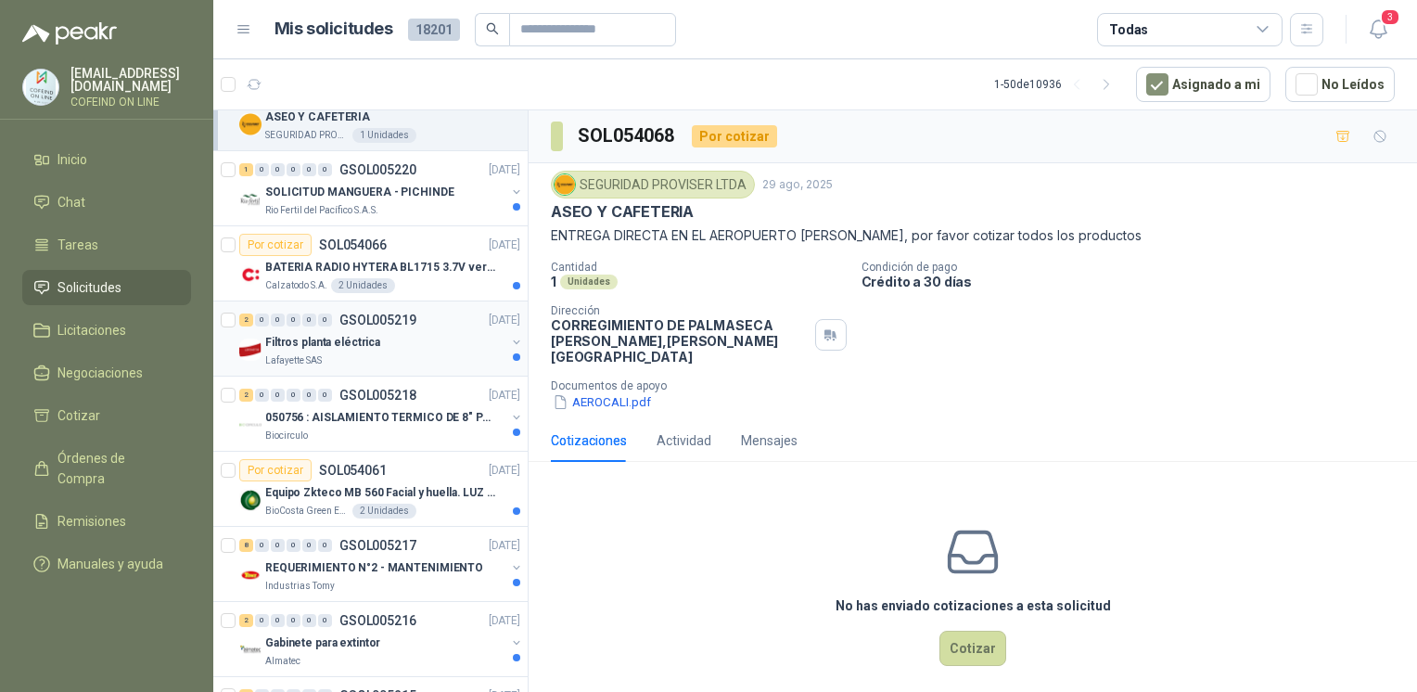
click at [419, 354] on div "Lafayette SAS" at bounding box center [385, 360] width 240 height 15
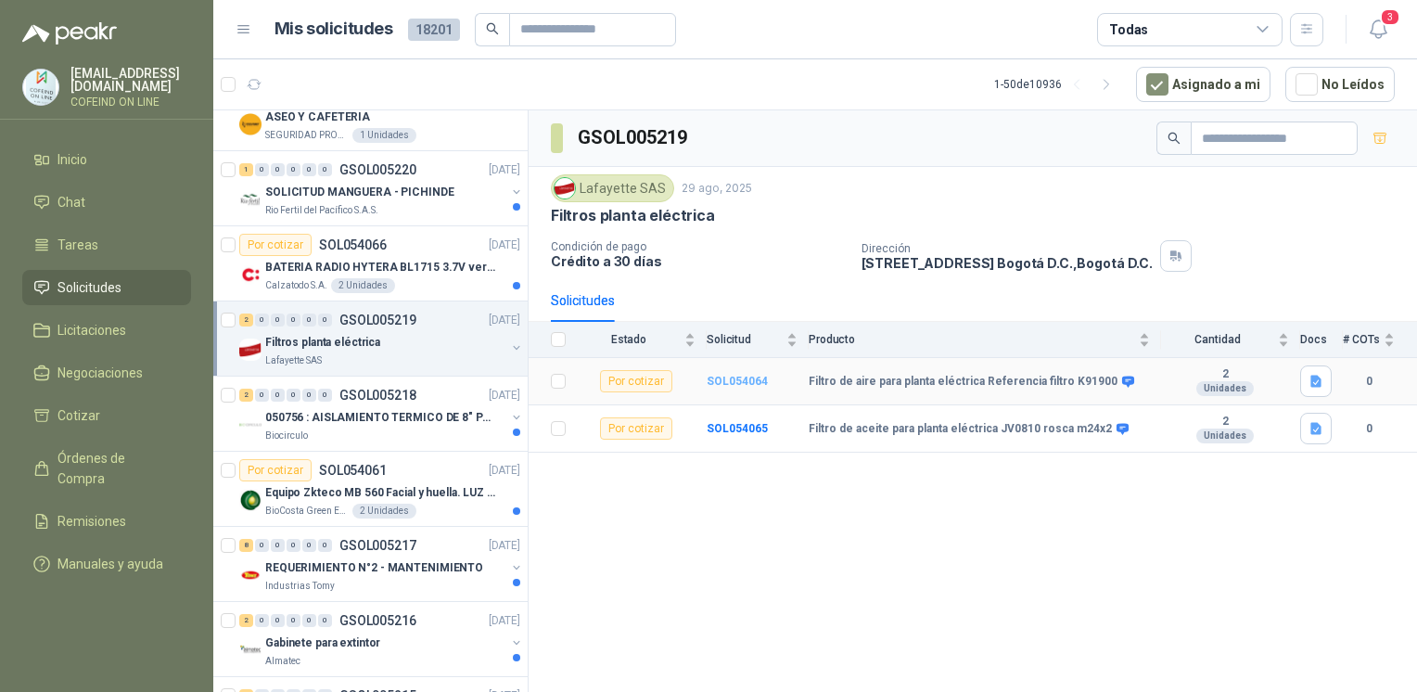
click at [749, 376] on b "SOL054064" at bounding box center [737, 381] width 61 height 13
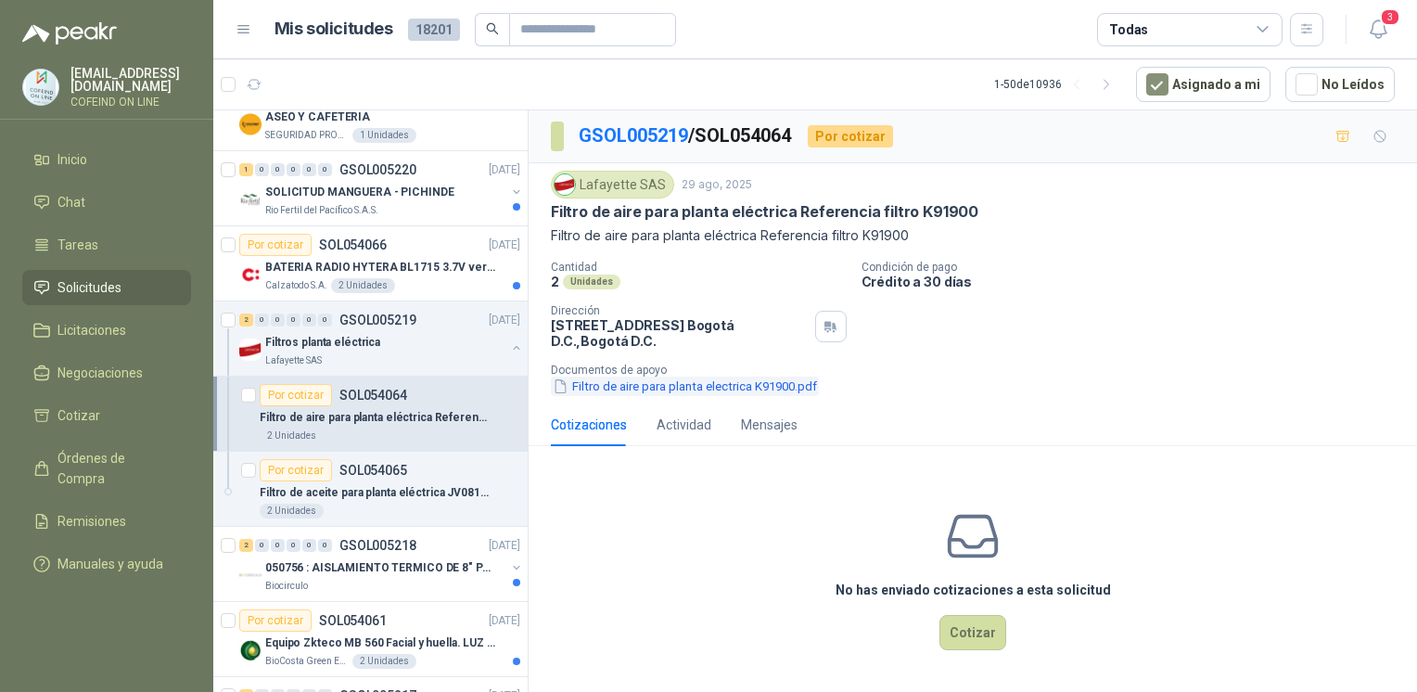
click at [716, 384] on button "Filtro de aire para planta electrica K91900.pdf" at bounding box center [685, 386] width 268 height 19
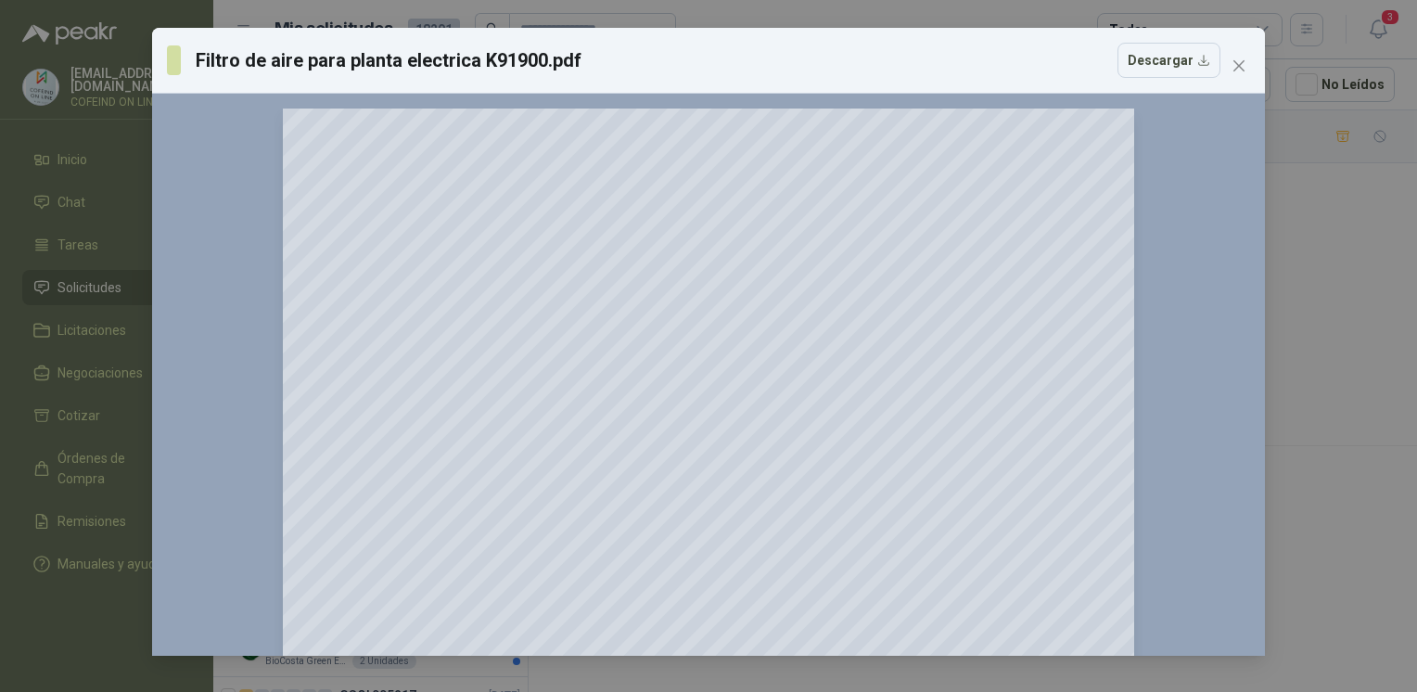
click at [1332, 341] on div "Filtro de aire para planta electrica K91900.pdf Descargar 150 %" at bounding box center [708, 346] width 1417 height 692
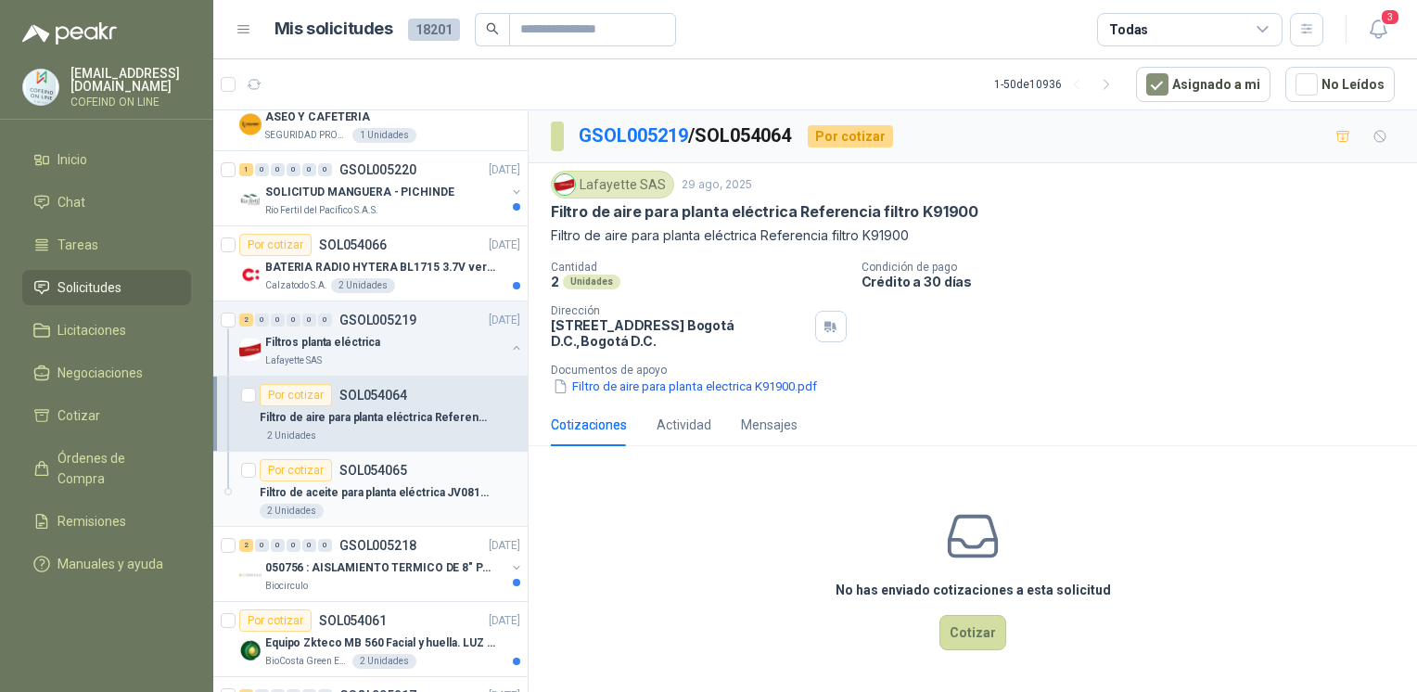
click at [415, 469] on div "Por cotizar SOL054065" at bounding box center [390, 470] width 261 height 22
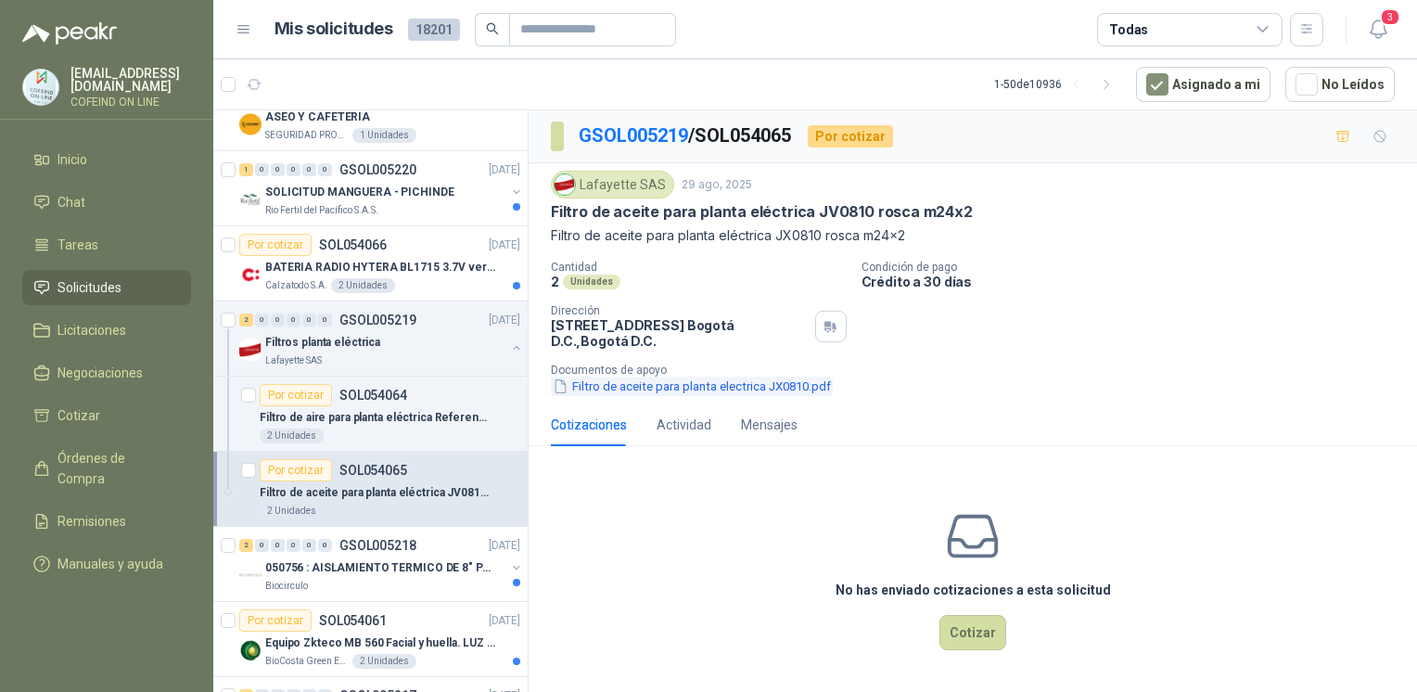
click at [612, 387] on button "Filtro de aceite para planta electrica JX0810.pdf" at bounding box center [692, 386] width 282 height 19
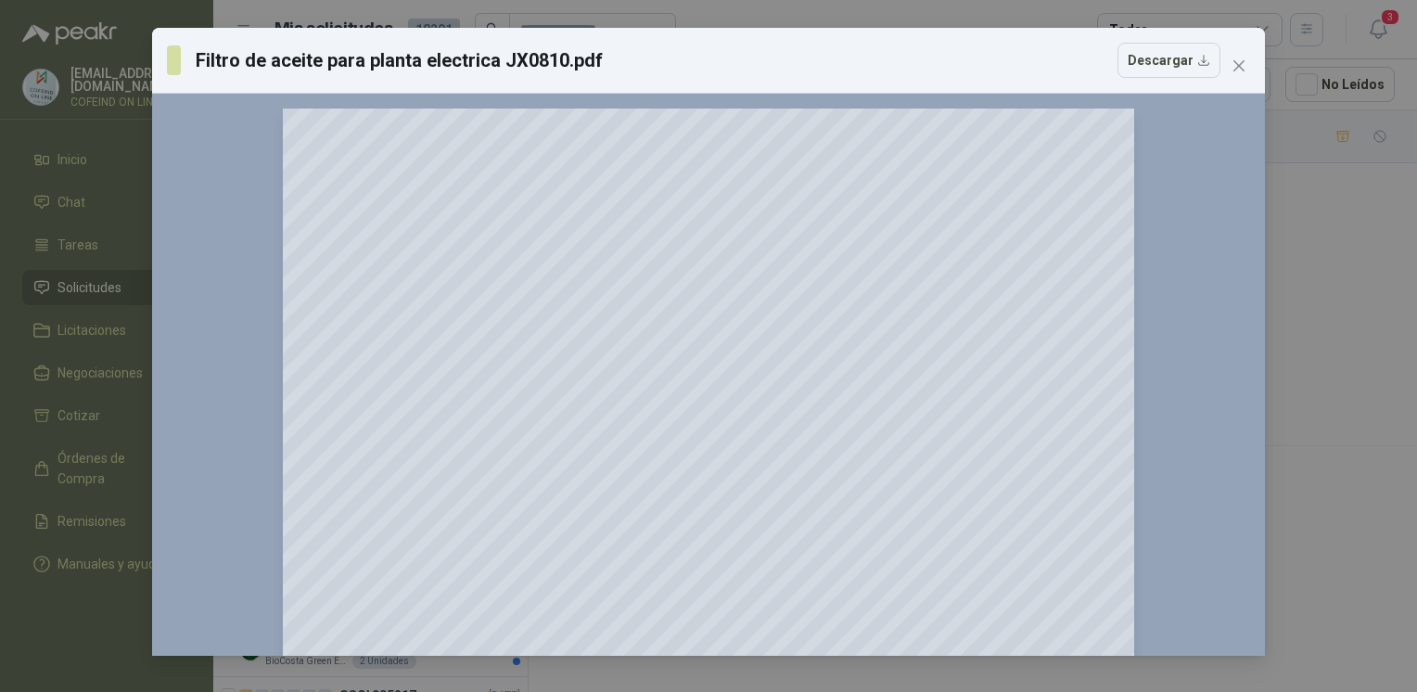
click at [1296, 350] on div "Filtro de aceite para planta electrica JX0810.pdf Descargar 150 %" at bounding box center [708, 346] width 1417 height 692
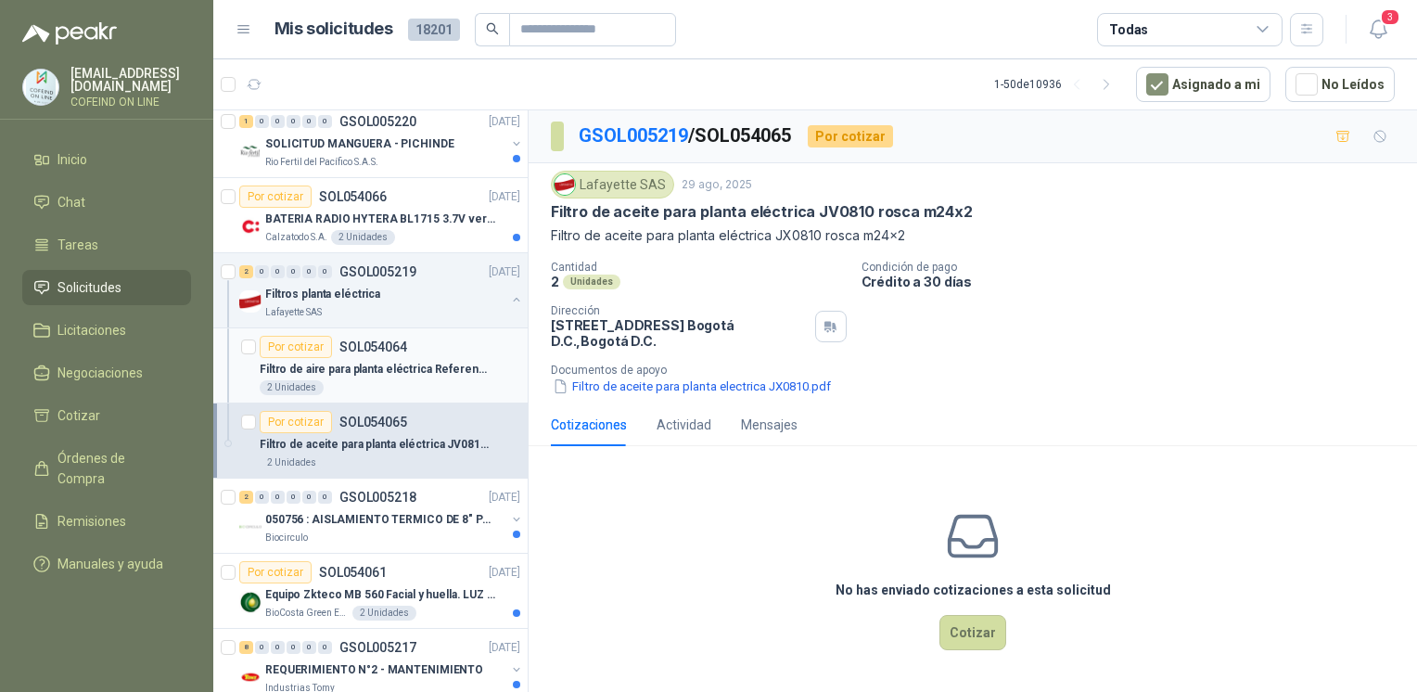
scroll to position [1287, 0]
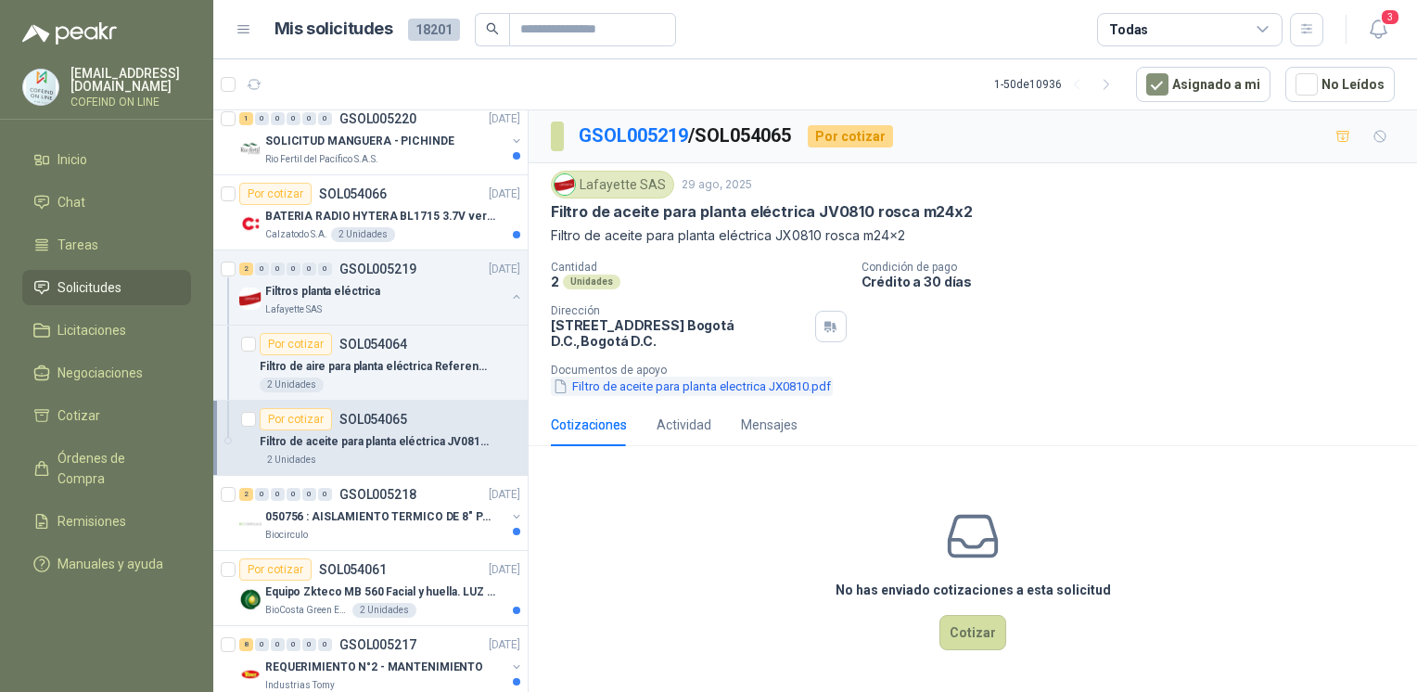
click at [619, 384] on button "Filtro de aceite para planta electrica JX0810.pdf" at bounding box center [692, 386] width 282 height 19
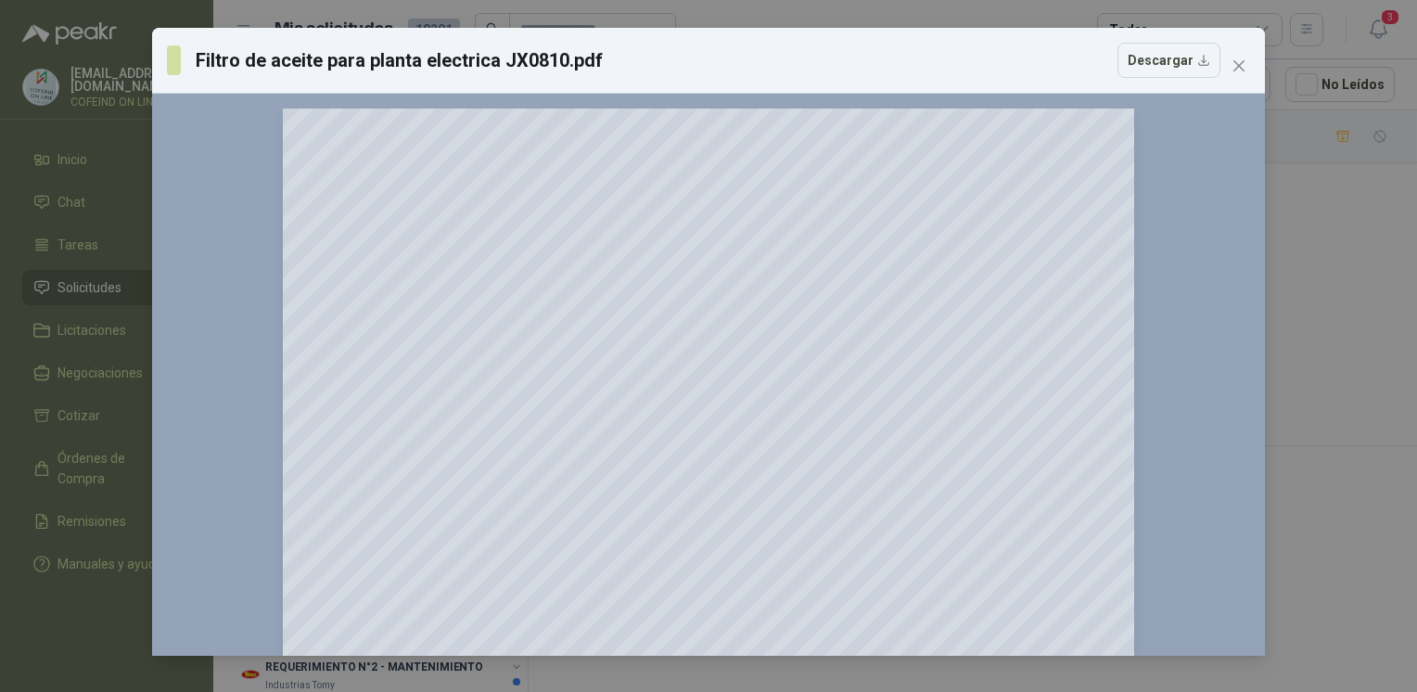
click at [1314, 274] on div "Filtro de aceite para planta electrica JX0810.pdf Descargar 150 %" at bounding box center [708, 346] width 1417 height 692
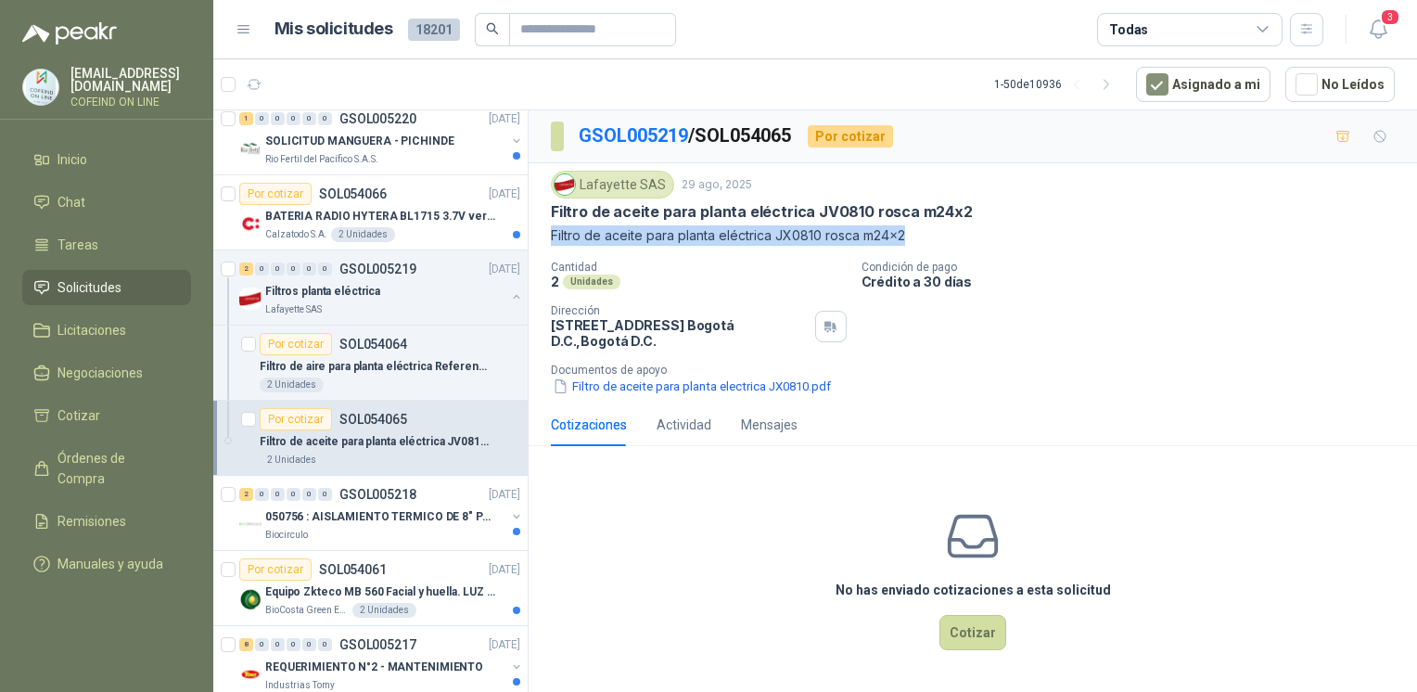
drag, startPoint x: 543, startPoint y: 242, endPoint x: 912, endPoint y: 236, distance: 369.2
click at [912, 236] on div "Lafayette SAS [DATE] Filtro de aceite para planta eléctrica JV0810 rosca m24x2 …" at bounding box center [973, 283] width 888 height 240
copy p "Filtro de aceite para planta eléctrica JX0810 rosca m24x2"
click at [607, 391] on button "Filtro de aceite para planta electrica JX0810.pdf" at bounding box center [692, 386] width 282 height 19
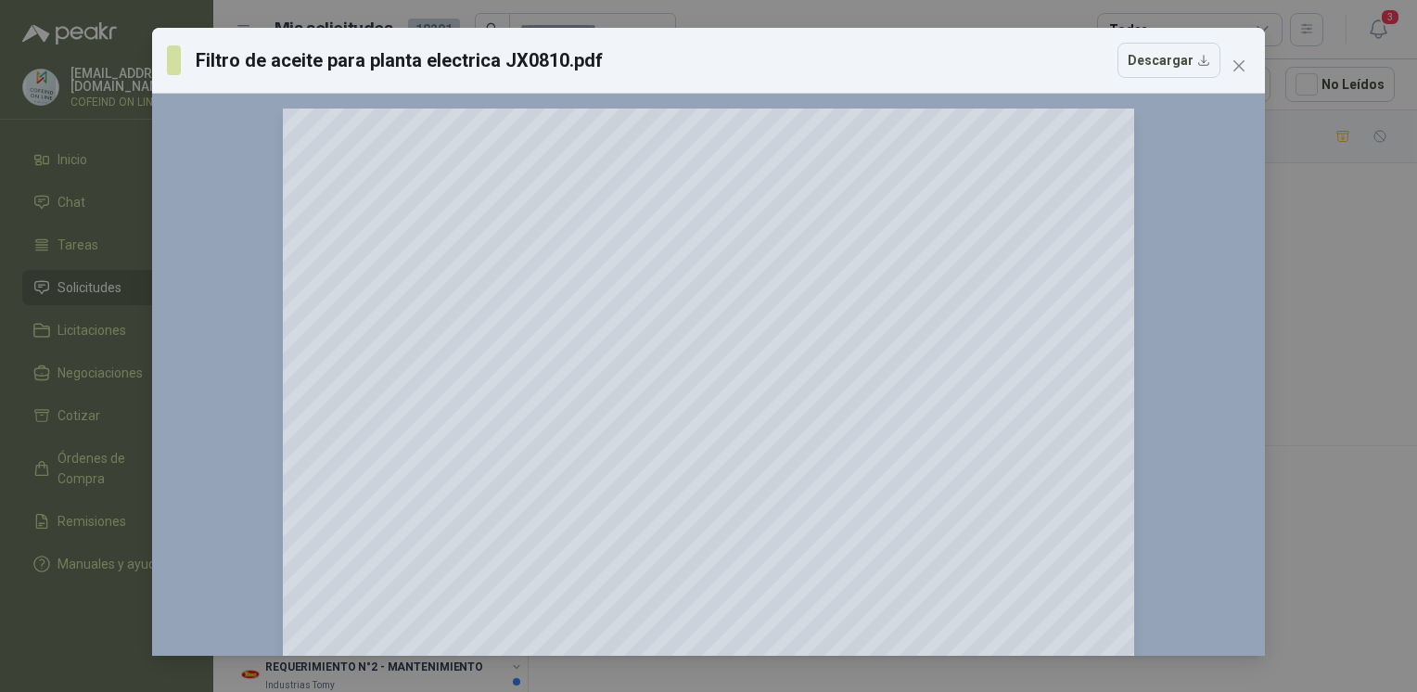
click at [1352, 373] on div "Filtro de aceite para planta electrica JX0810.pdf Descargar 150 %" at bounding box center [708, 346] width 1417 height 692
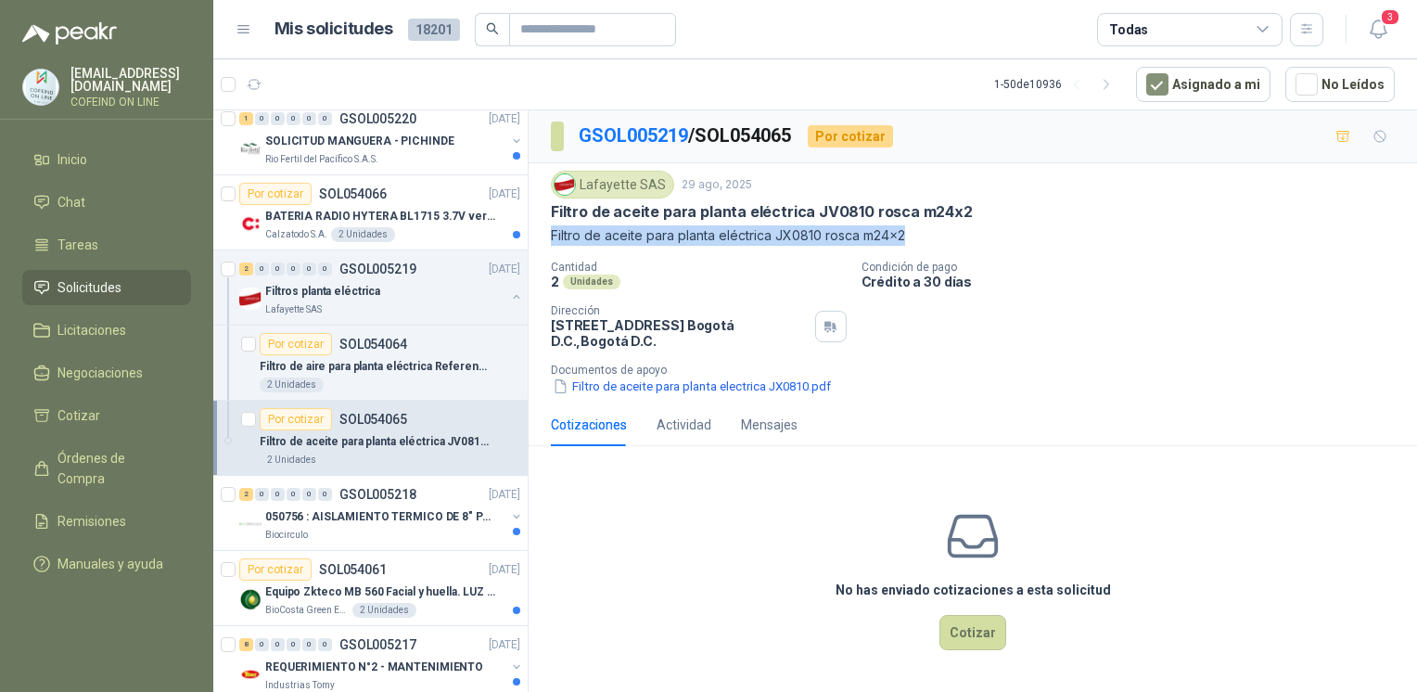
drag, startPoint x: 809, startPoint y: 239, endPoint x: 551, endPoint y: 243, distance: 257.9
click at [551, 243] on div "Lafayette SAS [DATE] Filtro de aceite para planta eléctrica JV0810 rosca m24x2 …" at bounding box center [973, 283] width 844 height 225
copy p "Filtro de aceite para planta eléctrica JX0810 rosca m24x2"
click at [950, 621] on button "Cotizar" at bounding box center [972, 632] width 67 height 35
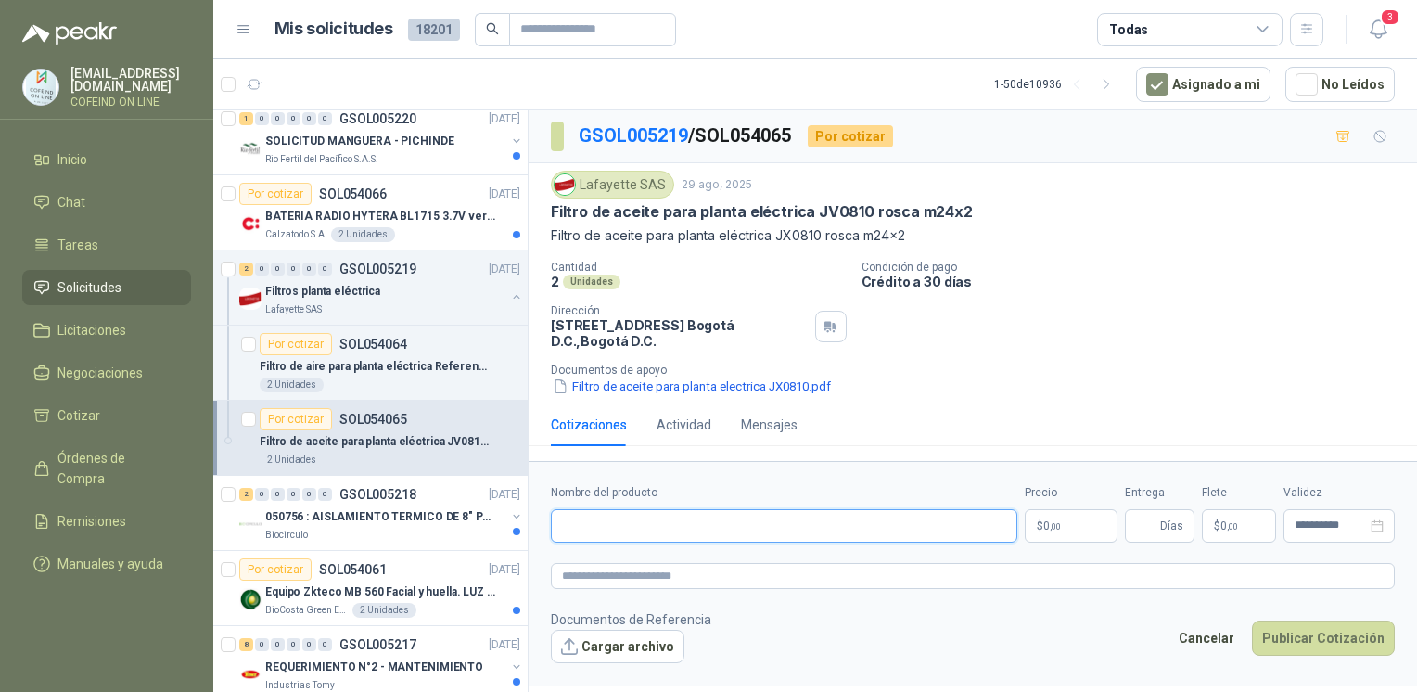
click at [607, 532] on input "Nombre del producto" at bounding box center [784, 525] width 466 height 33
paste input "**********"
type input "**********"
click at [631, 646] on button "Cargar archivo" at bounding box center [618, 646] width 134 height 33
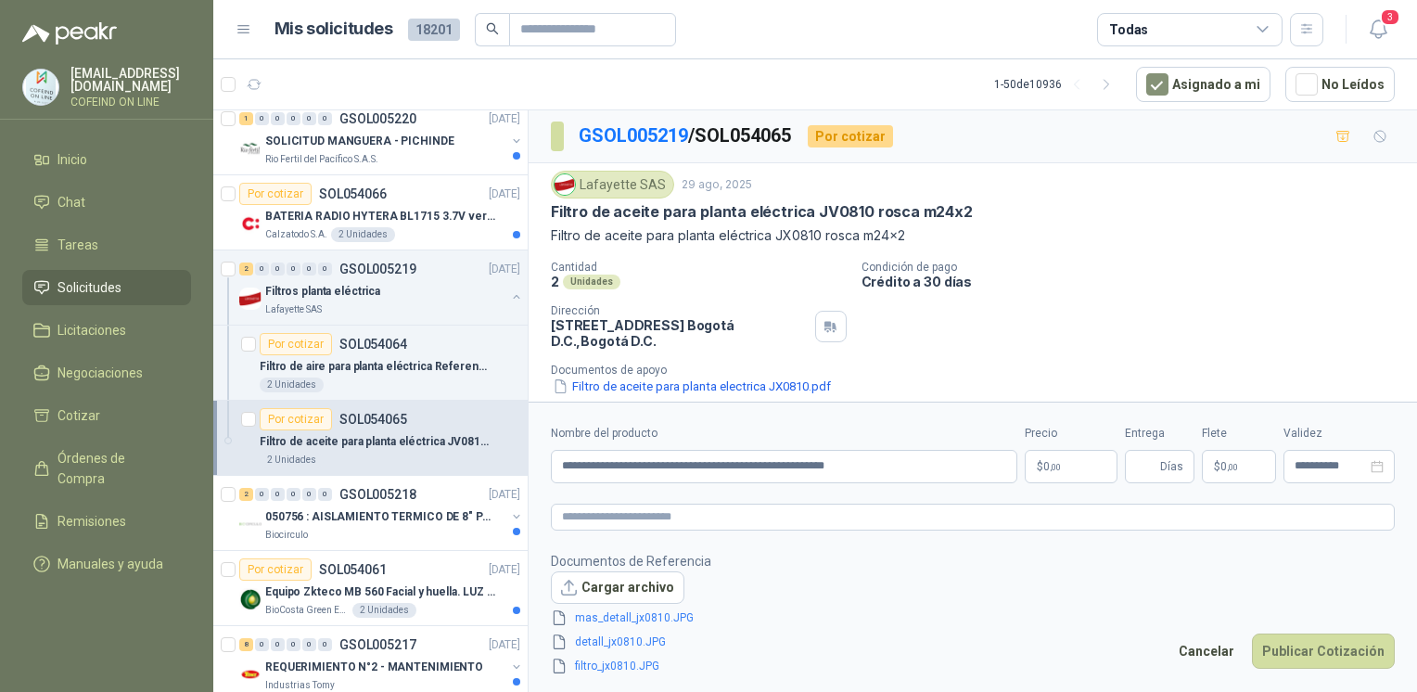
click at [1098, 471] on body "[EMAIL_ADDRESS][DOMAIN_NAME] COFEIND ON LINE Inicio Chat Tareas Solicitudes Lic…" at bounding box center [708, 346] width 1417 height 692
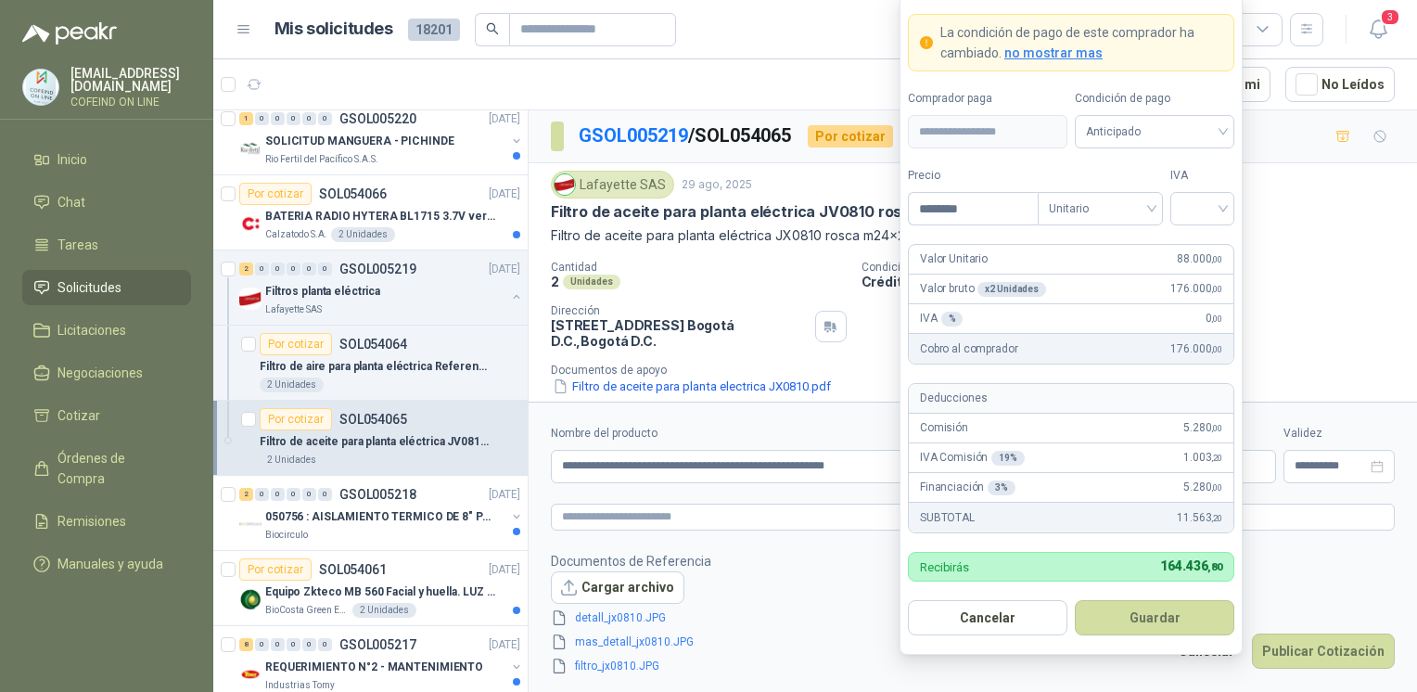
type input "********"
click at [1201, 231] on form "**********" at bounding box center [1071, 324] width 343 height 660
click at [1201, 211] on input "search" at bounding box center [1203, 207] width 42 height 28
click at [1188, 321] on div "0%" at bounding box center [1202, 308] width 57 height 30
click at [1169, 627] on button "Guardar" at bounding box center [1155, 617] width 160 height 35
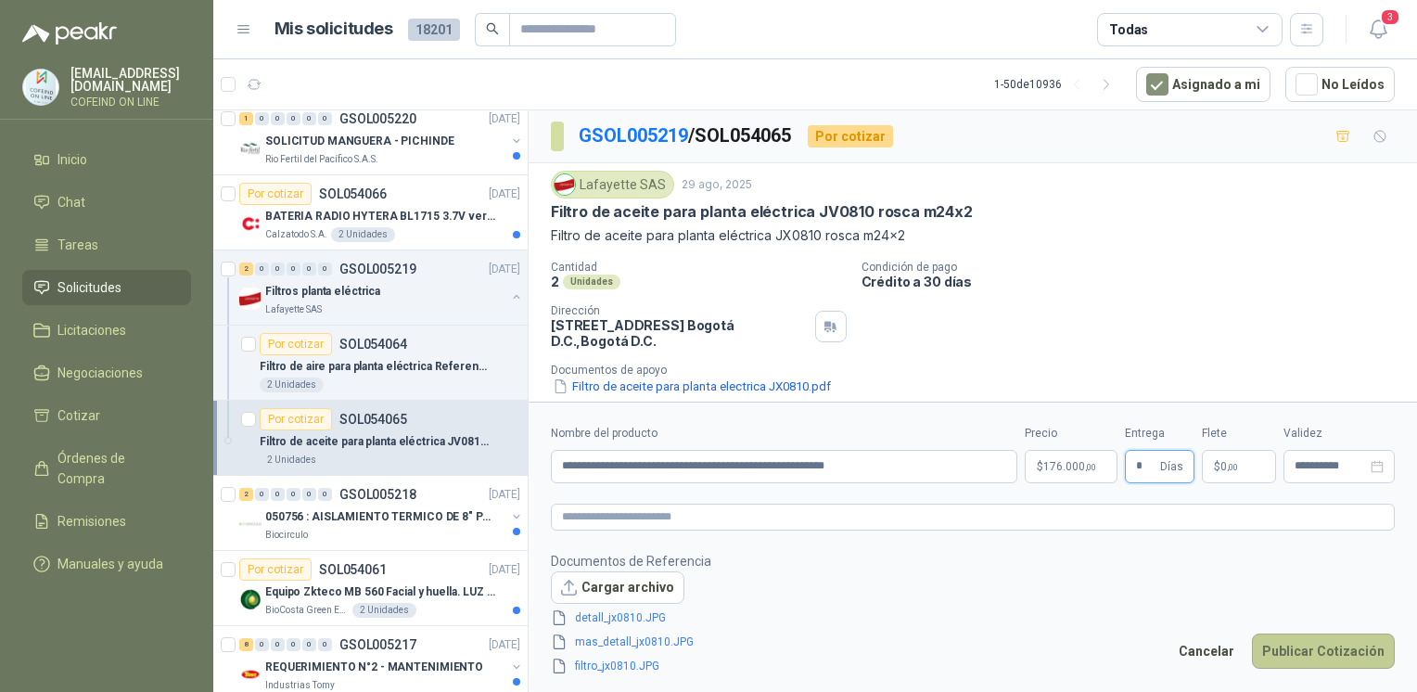
type input "*"
click at [1343, 656] on button "Publicar Cotización" at bounding box center [1323, 650] width 143 height 35
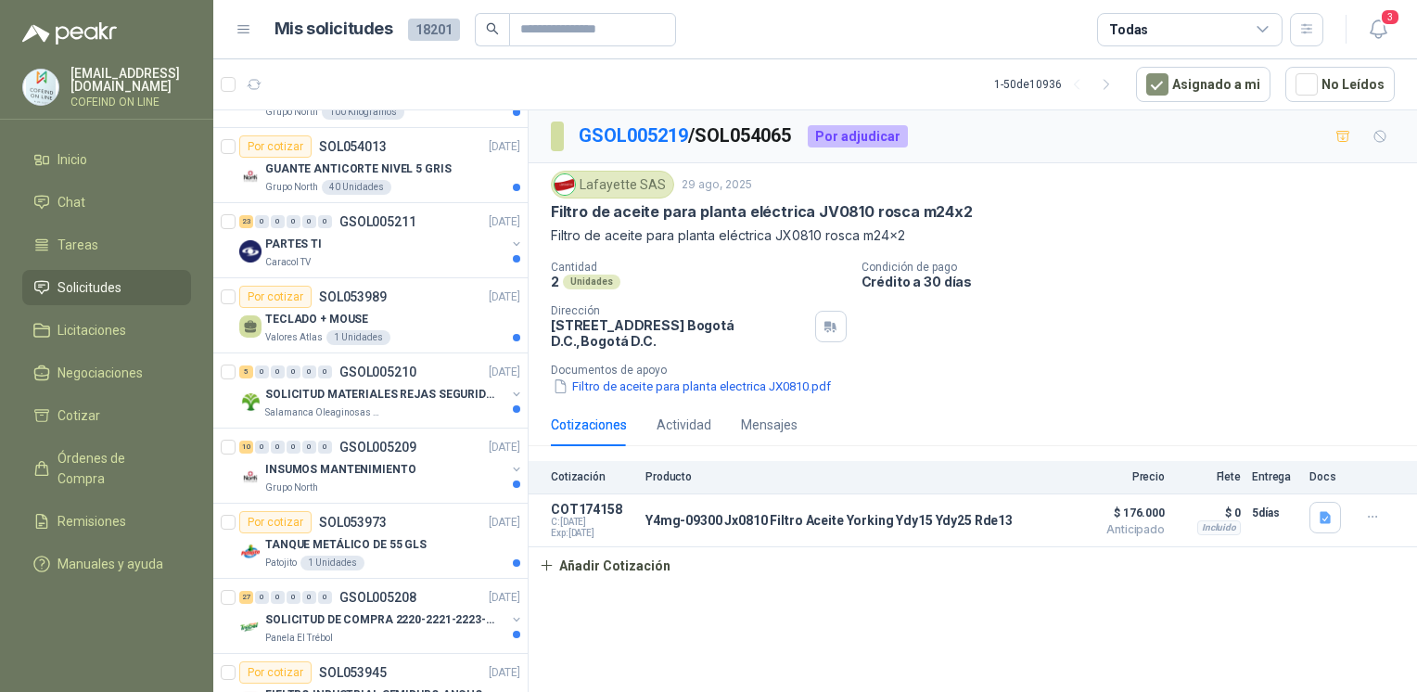
scroll to position [2463, 0]
